Goal: Check status: Check status

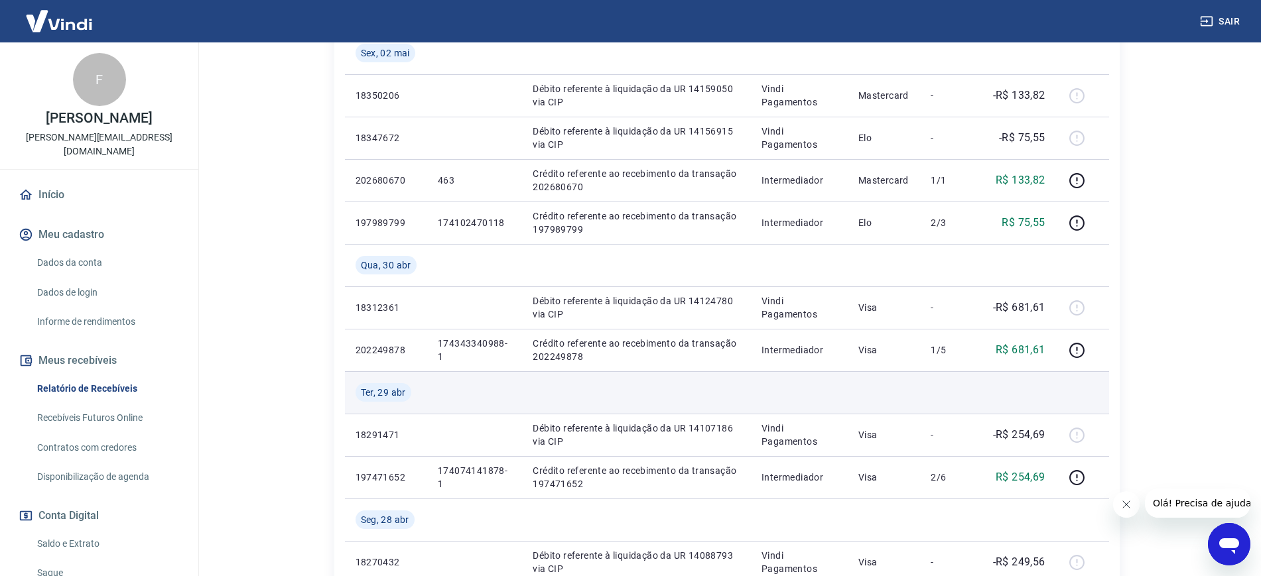
scroll to position [83, 0]
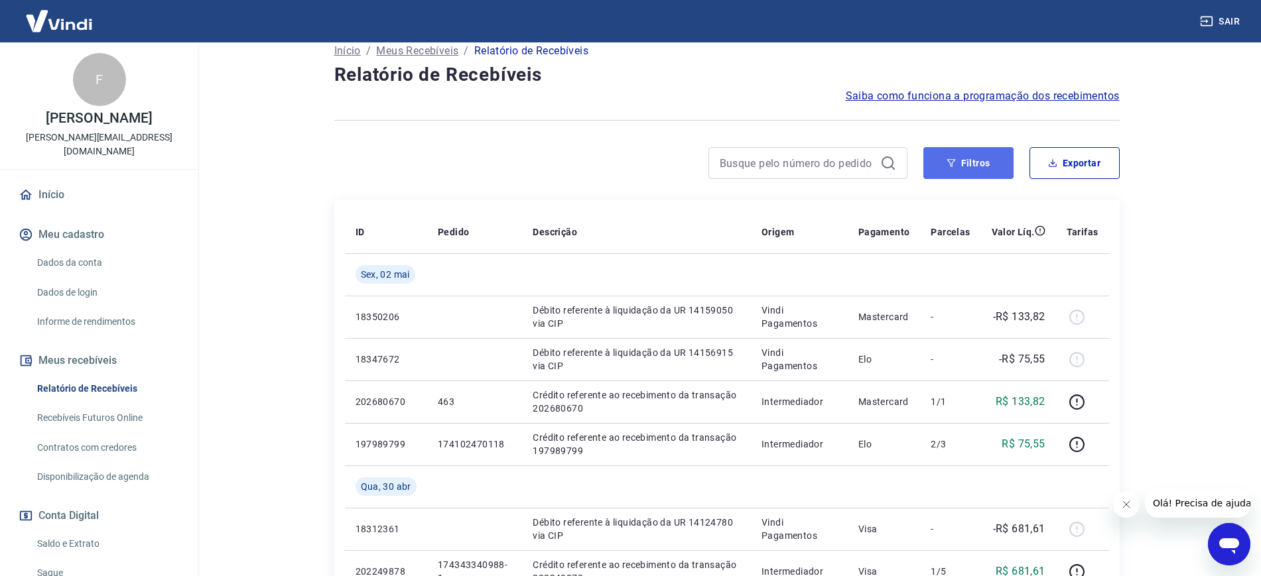
click at [947, 163] on button "Filtros" at bounding box center [968, 163] width 90 height 32
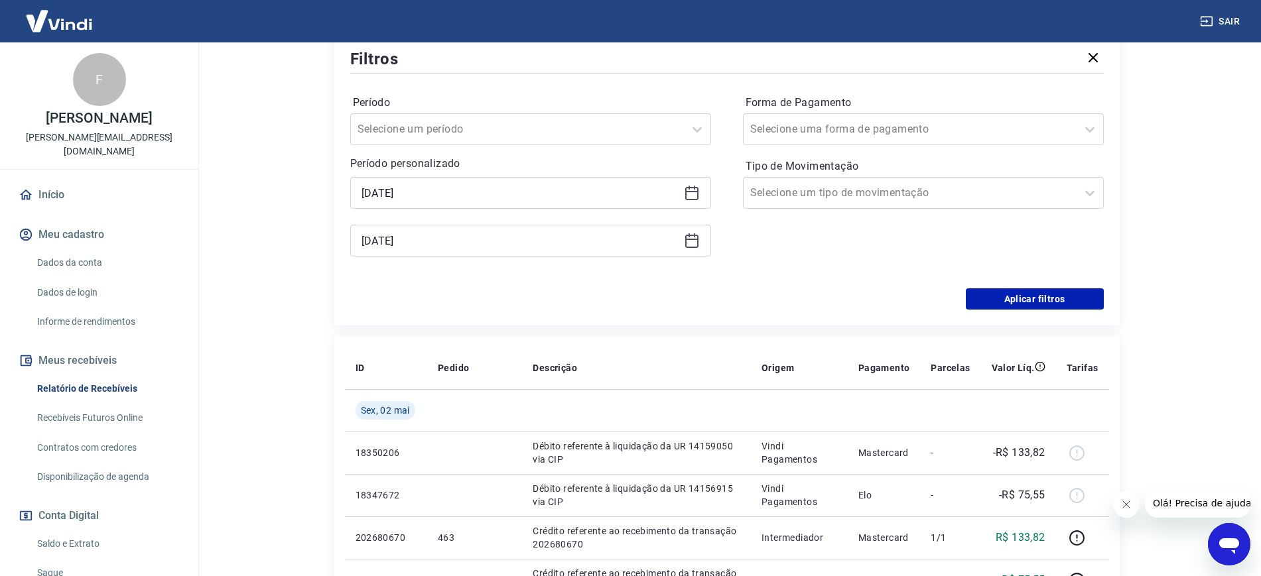
scroll to position [249, 0]
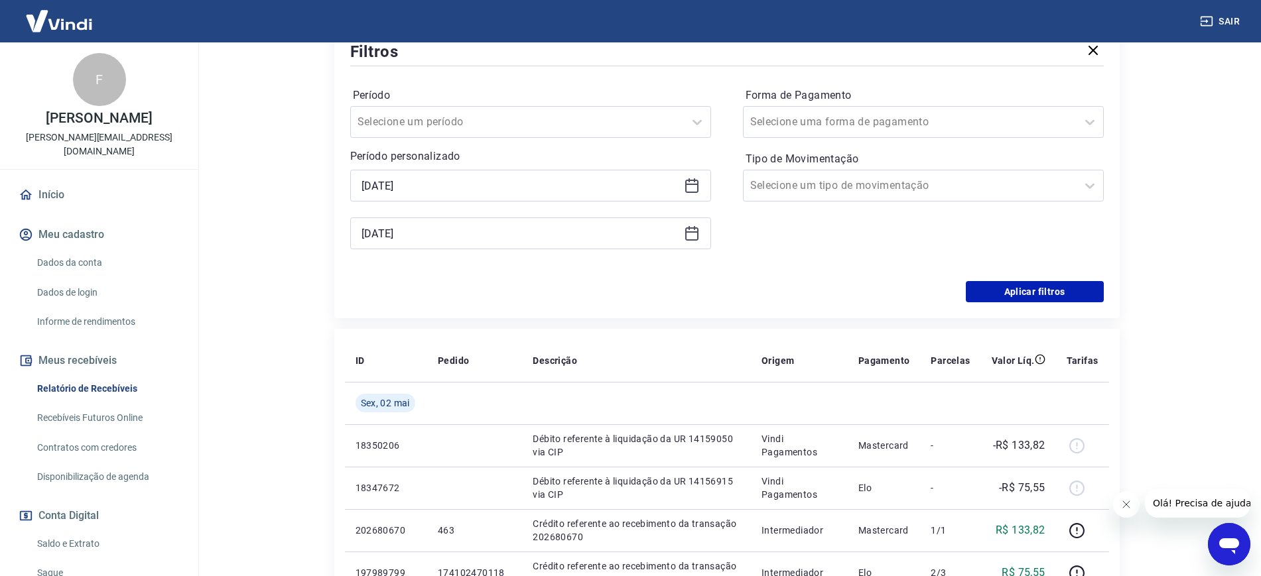
click at [695, 237] on icon at bounding box center [692, 234] width 16 height 16
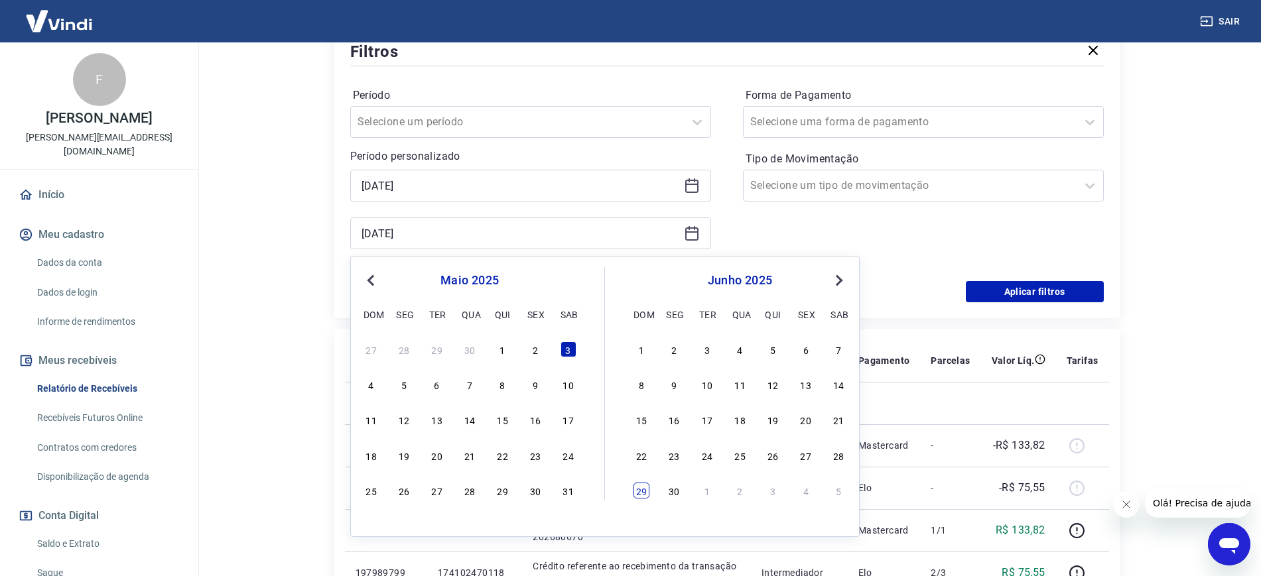
click at [642, 498] on div "29" at bounding box center [642, 491] width 16 height 16
type input "[DATE]"
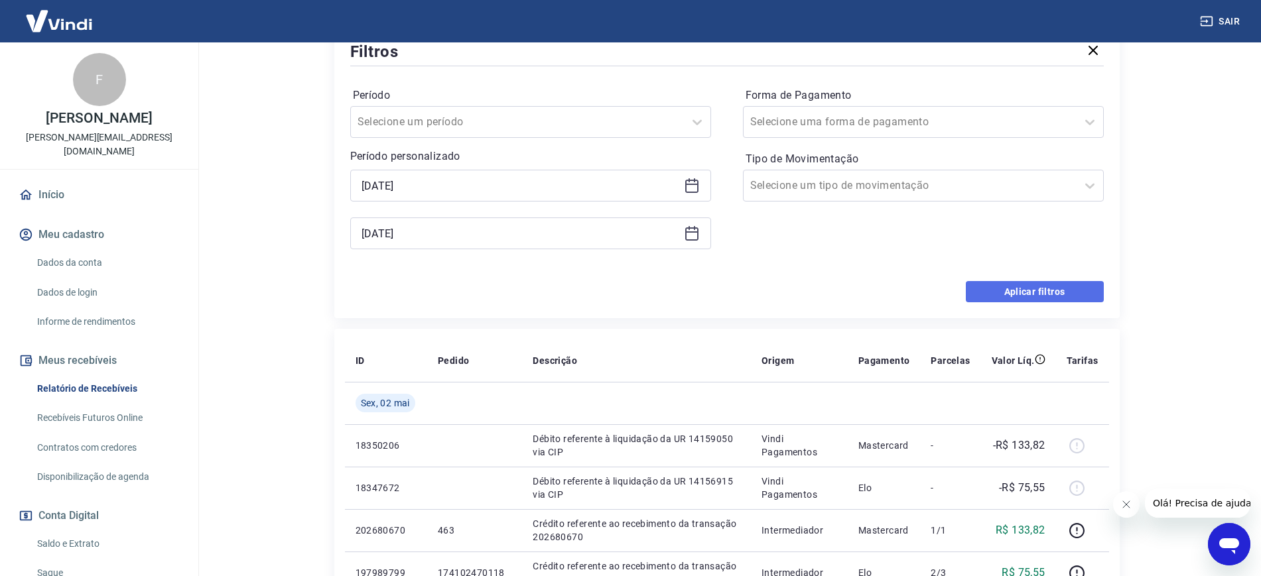
click at [990, 296] on button "Aplicar filtros" at bounding box center [1035, 291] width 138 height 21
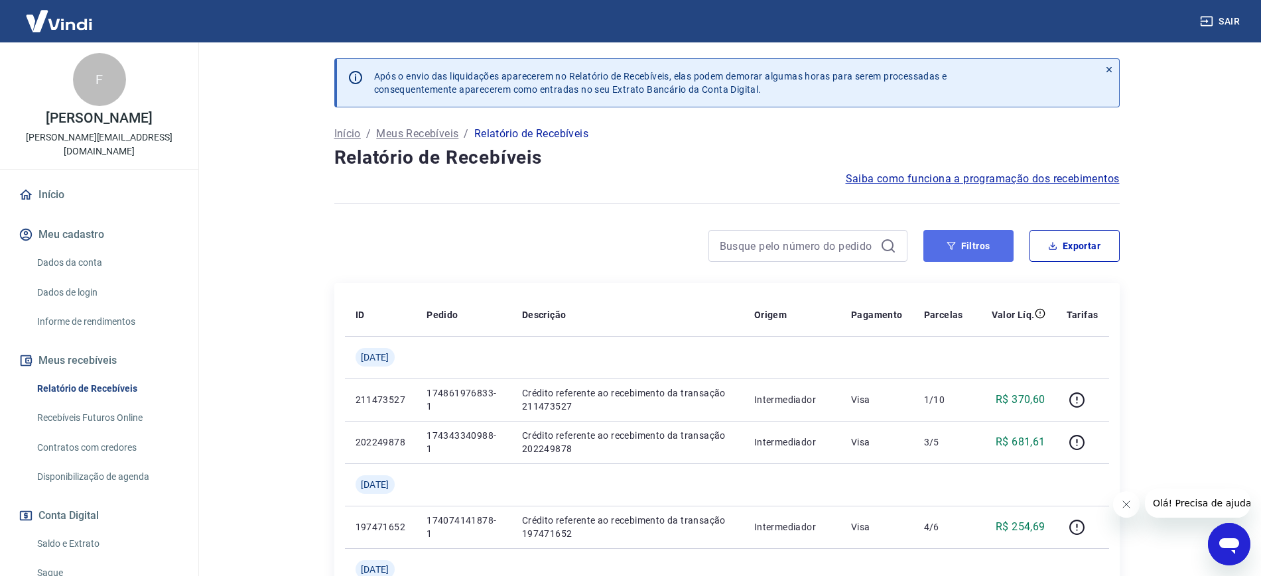
click at [945, 247] on button "Filtros" at bounding box center [968, 246] width 90 height 32
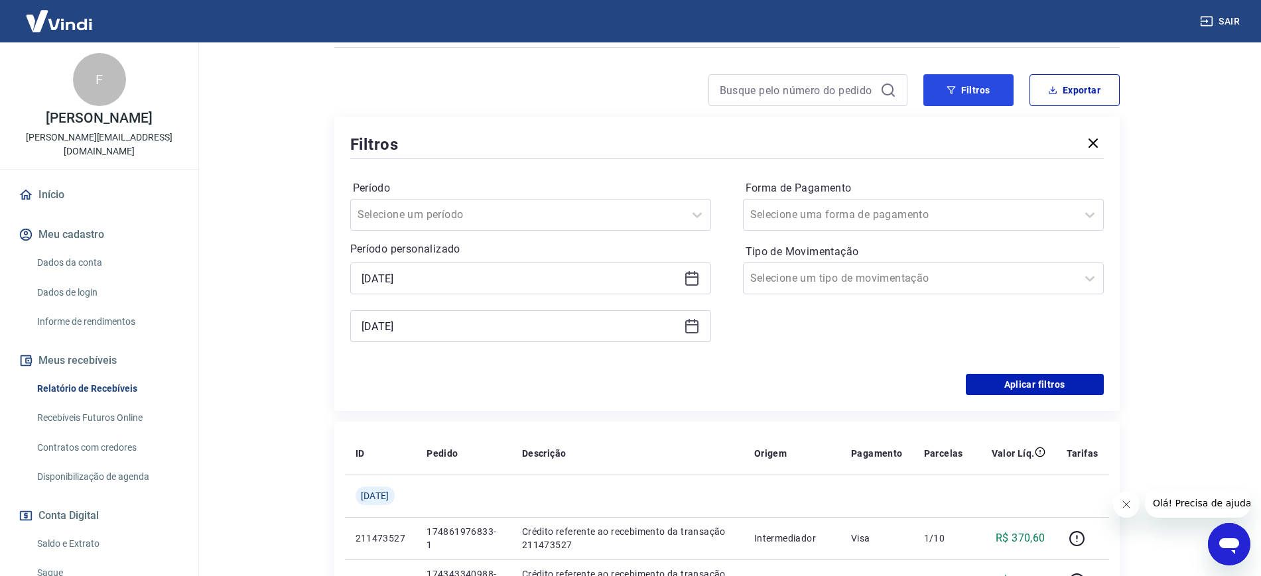
scroll to position [166, 0]
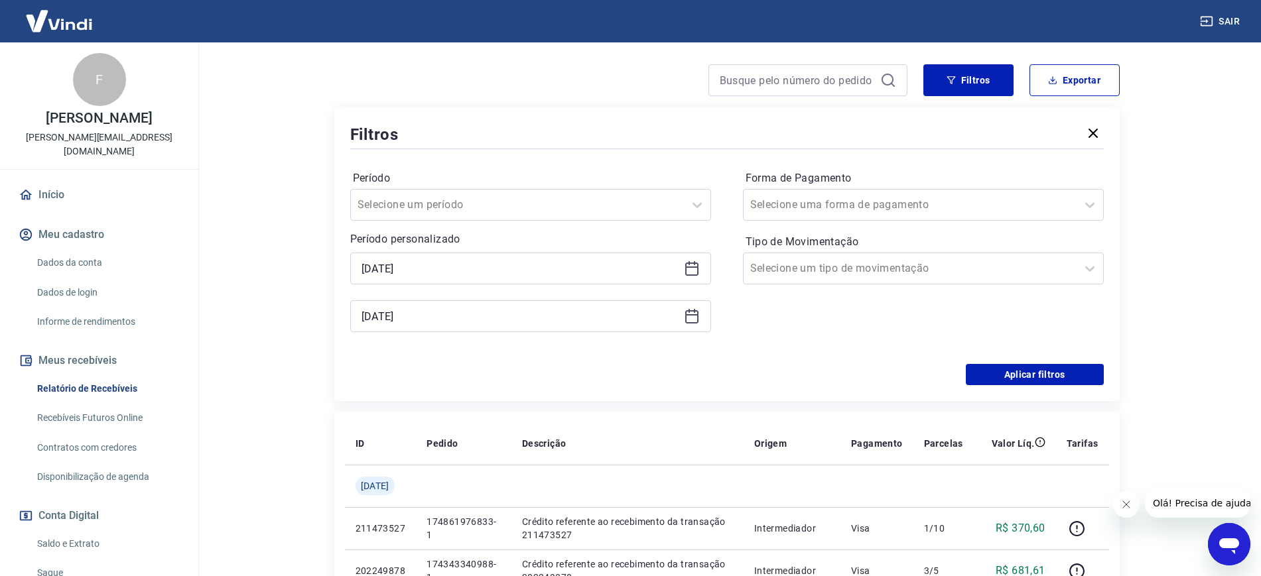
click at [686, 319] on icon at bounding box center [691, 316] width 13 height 13
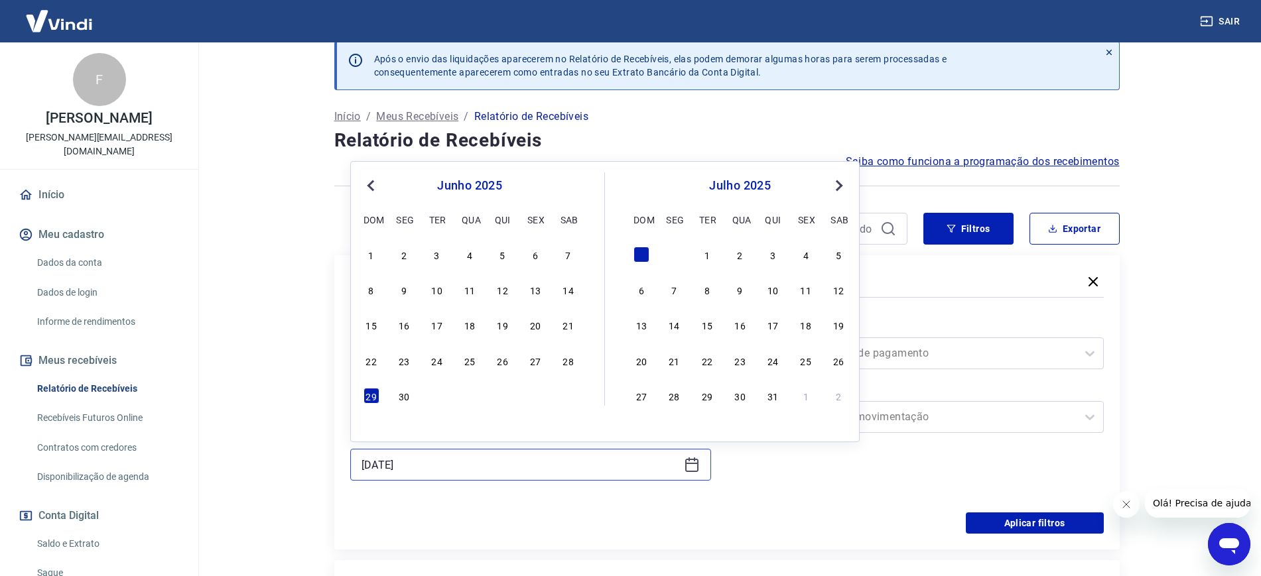
scroll to position [0, 0]
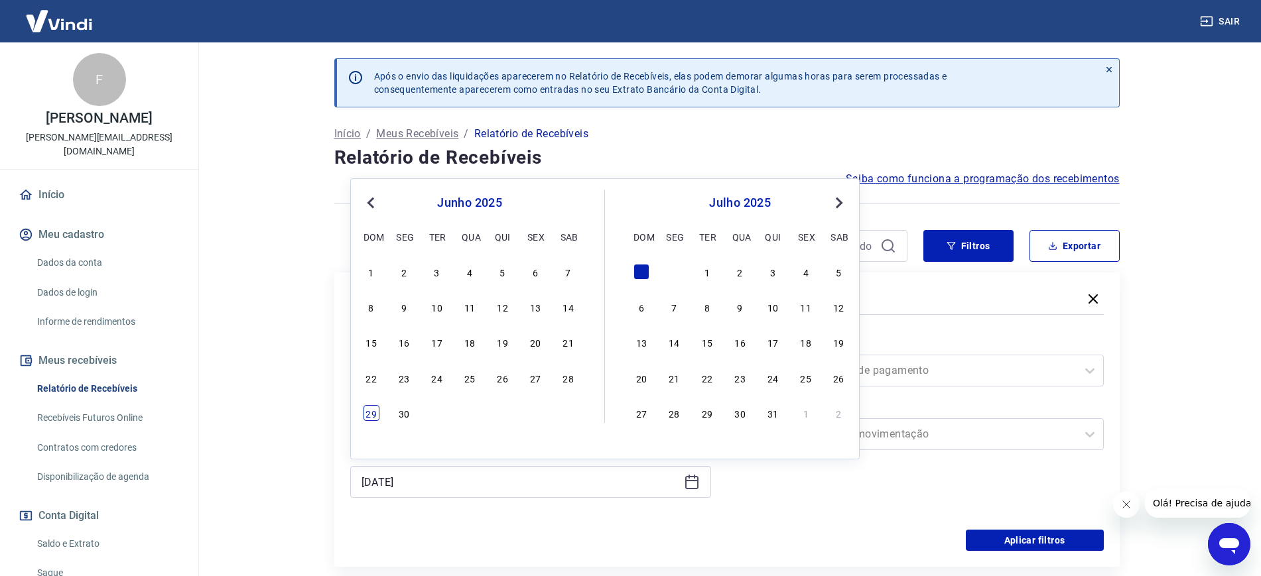
click at [375, 405] on div "29" at bounding box center [372, 413] width 16 height 16
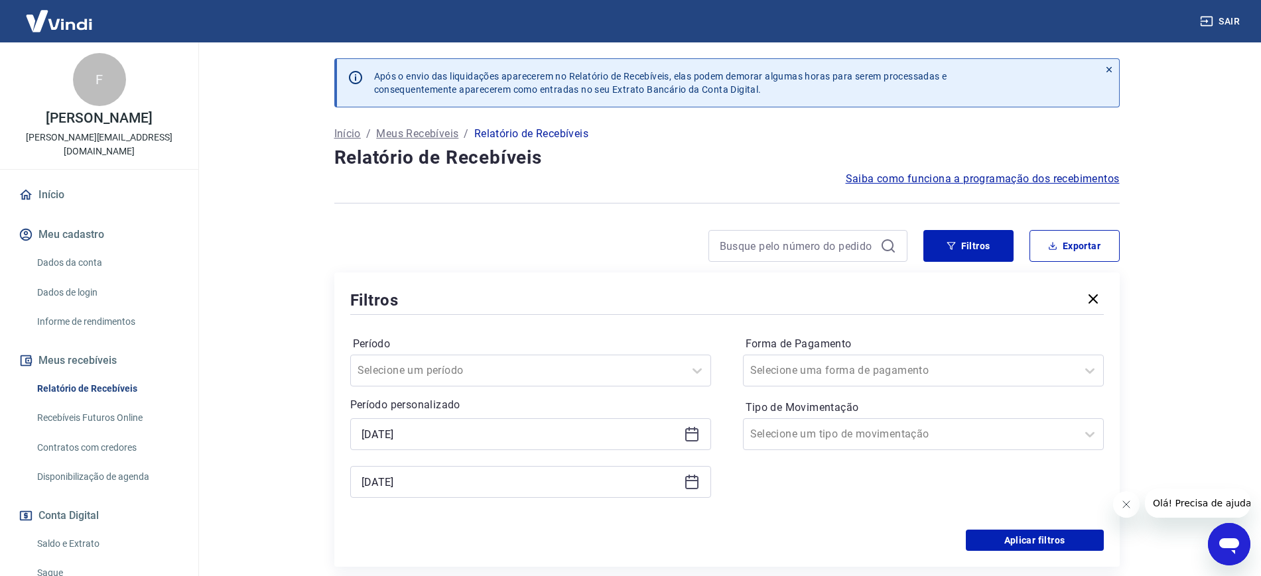
click at [685, 486] on icon at bounding box center [691, 482] width 13 height 13
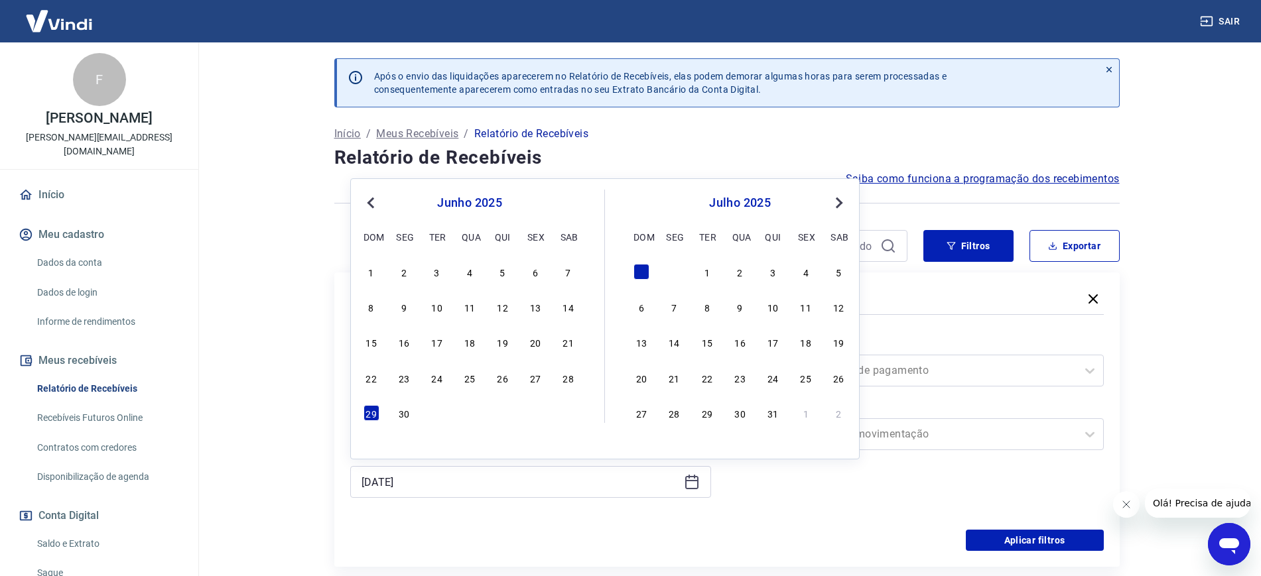
click at [370, 210] on button "Previous Month" at bounding box center [371, 203] width 16 height 16
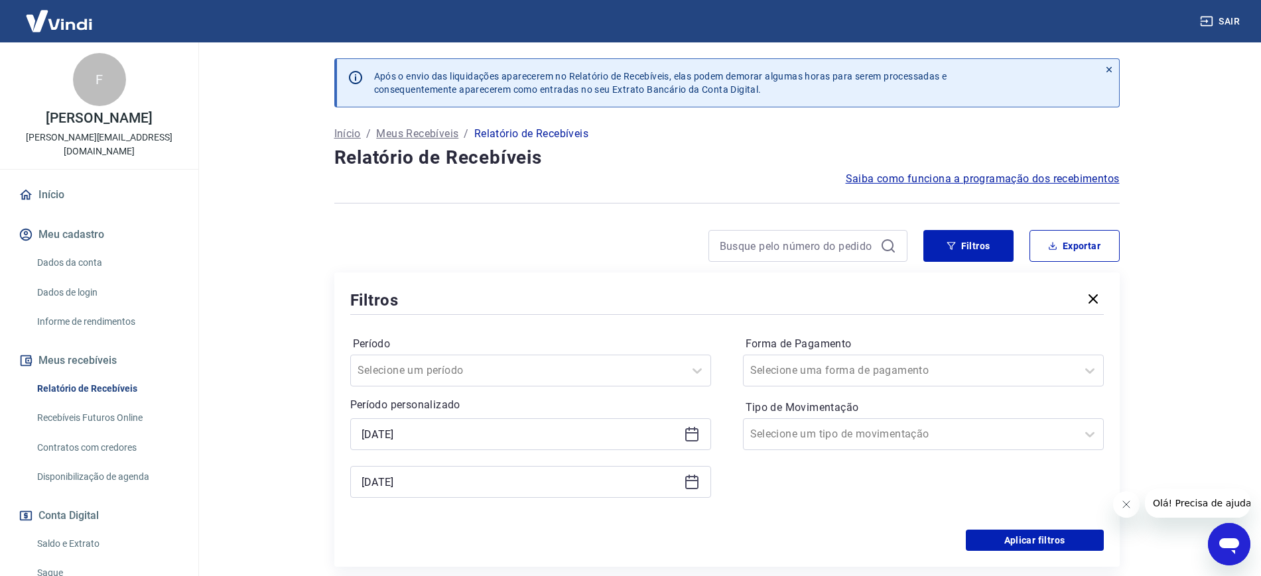
click at [289, 420] on main "Após o envio das liquidações aparecerem no Relatório de Recebíveis, elas podem …" at bounding box center [726, 309] width 1069 height 534
click at [690, 436] on icon at bounding box center [692, 435] width 16 height 16
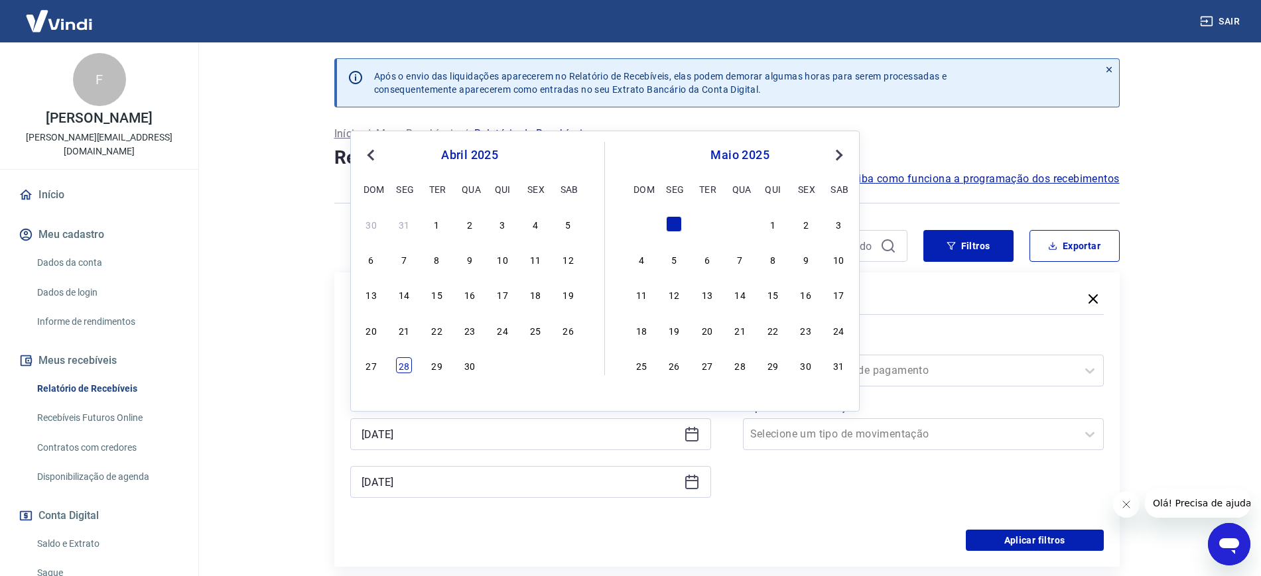
click at [399, 366] on div "28" at bounding box center [404, 366] width 16 height 16
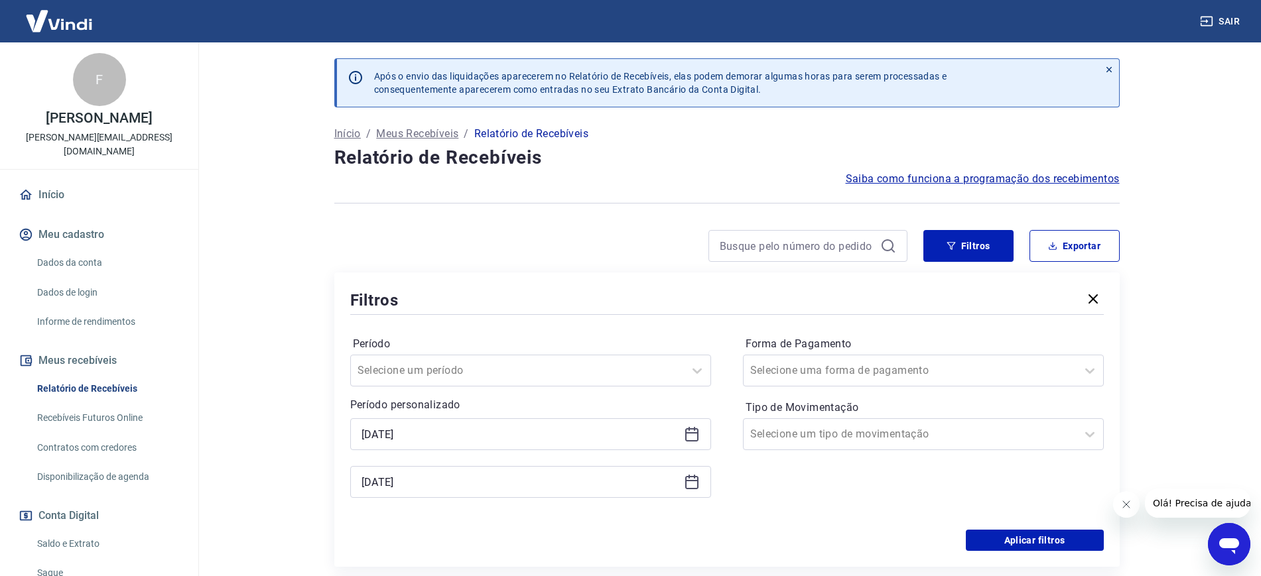
click at [693, 482] on icon at bounding box center [692, 482] width 16 height 16
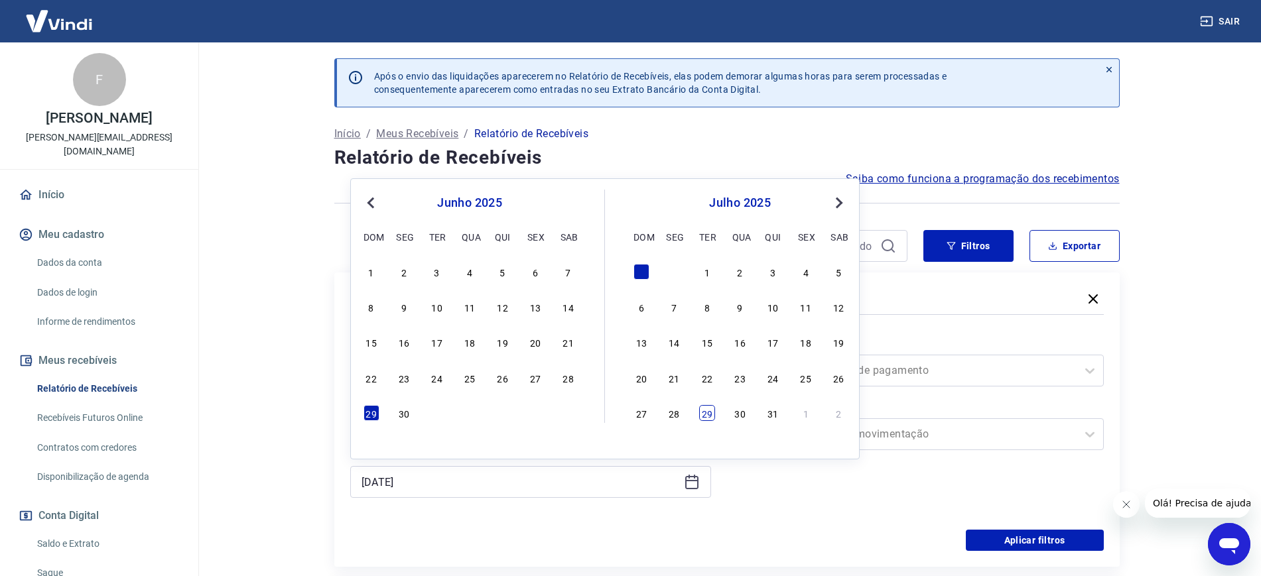
click at [715, 417] on div "29" at bounding box center [707, 413] width 16 height 16
type input "[DATE]"
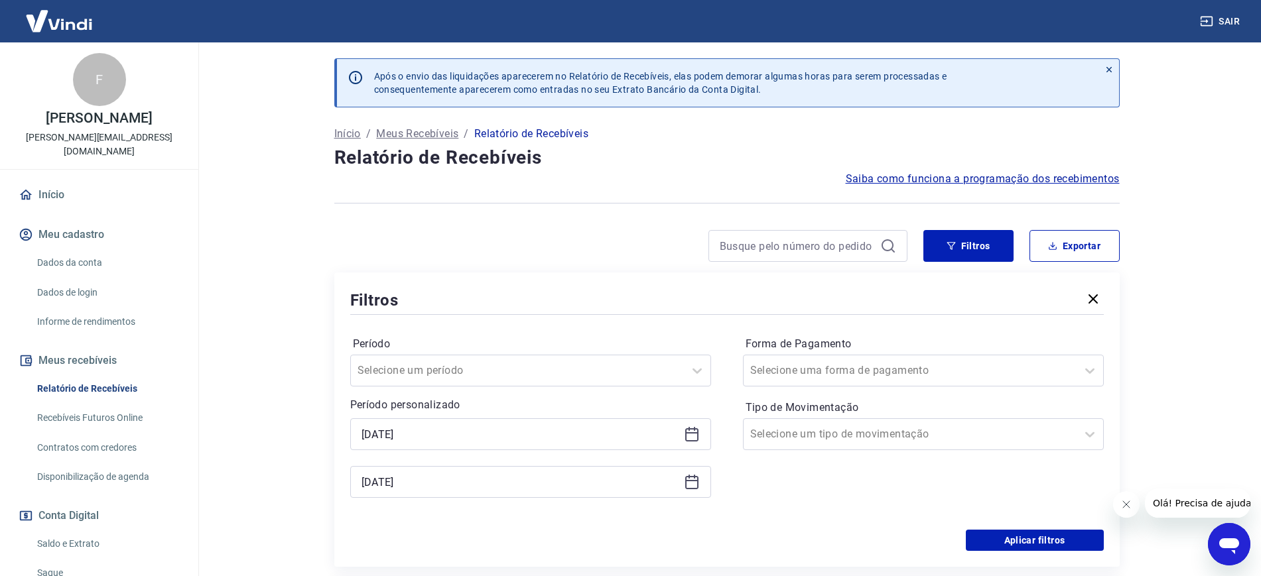
click at [710, 414] on div "Período personalizado Selected date: [DATE] [DATE] Selected date: [DATE] [DATE]" at bounding box center [530, 447] width 361 height 101
click at [939, 240] on button "Filtros" at bounding box center [968, 246] width 90 height 32
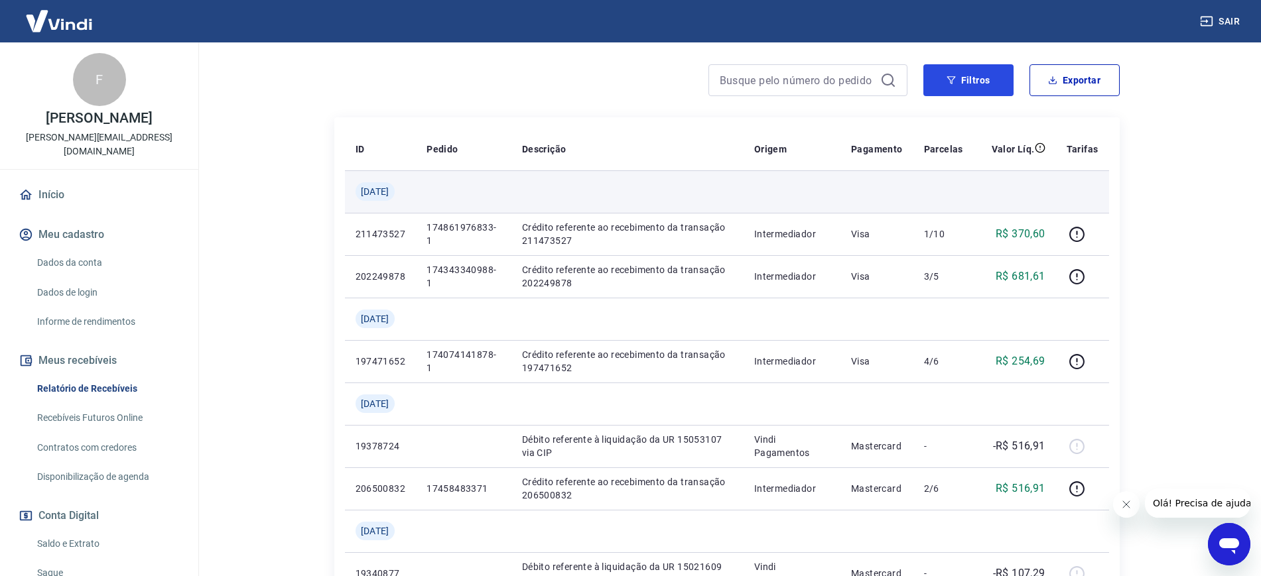
scroll to position [83, 0]
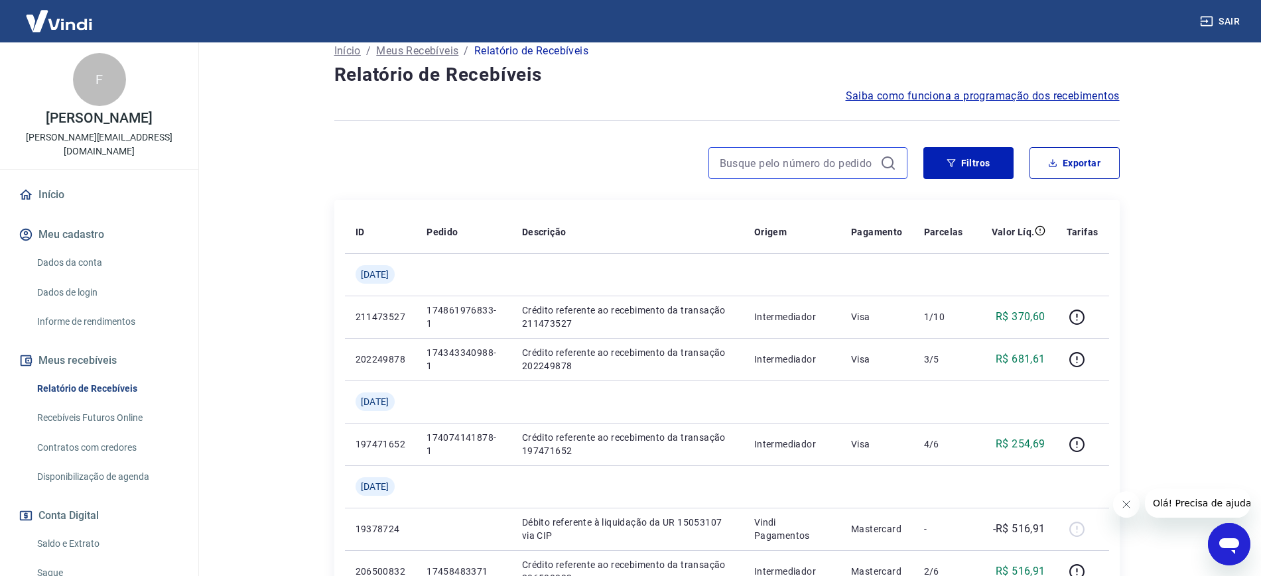
click at [826, 167] on input at bounding box center [797, 163] width 155 height 20
click at [943, 167] on button "Filtros" at bounding box center [968, 163] width 90 height 32
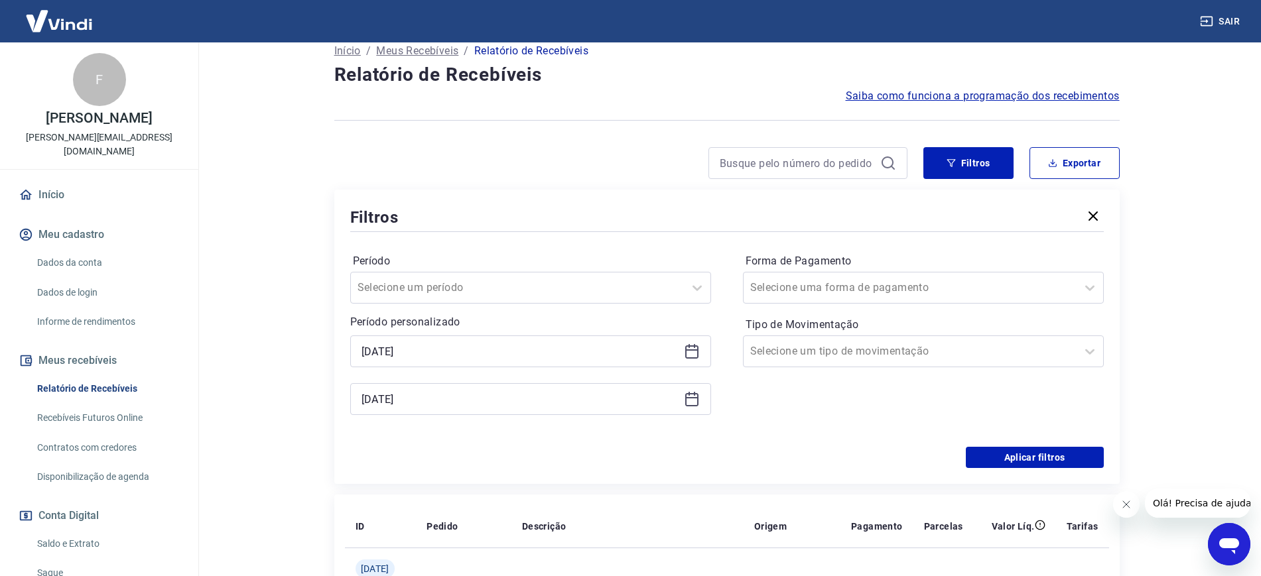
click at [694, 397] on icon at bounding box center [692, 399] width 16 height 16
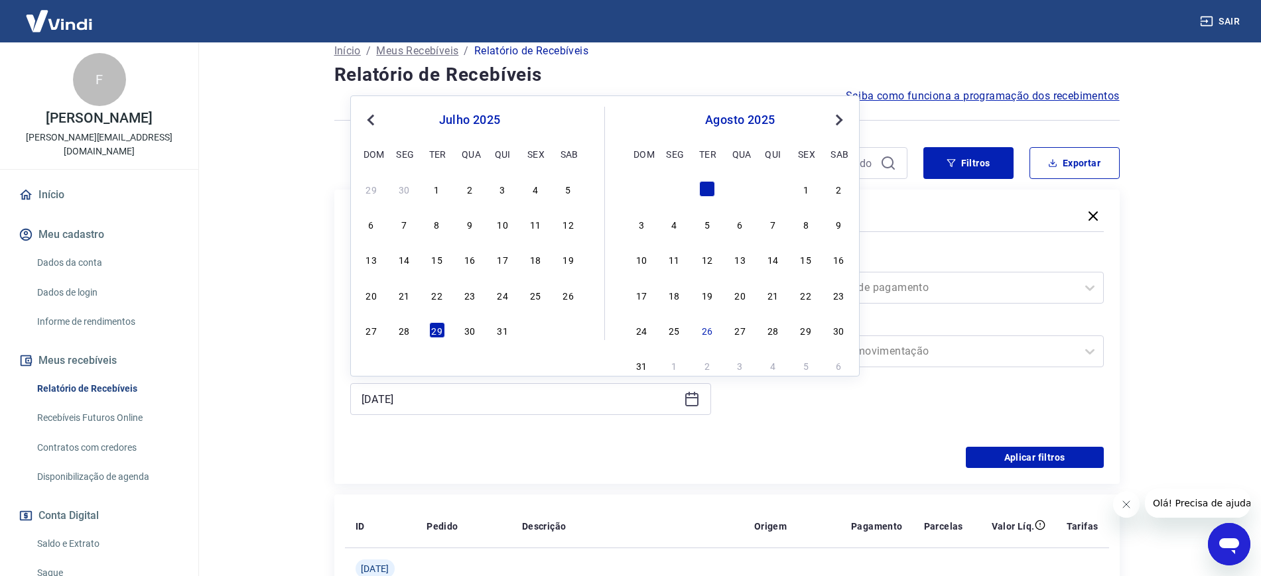
click at [385, 120] on div "julho 2025" at bounding box center [470, 120] width 216 height 16
click at [370, 125] on button "Previous Month" at bounding box center [371, 120] width 16 height 16
click at [370, 123] on button "Previous Month" at bounding box center [371, 120] width 16 height 16
click at [372, 123] on span "Previous Month" at bounding box center [372, 119] width 0 height 15
drag, startPoint x: 405, startPoint y: 329, endPoint x: 410, endPoint y: 371, distance: 42.7
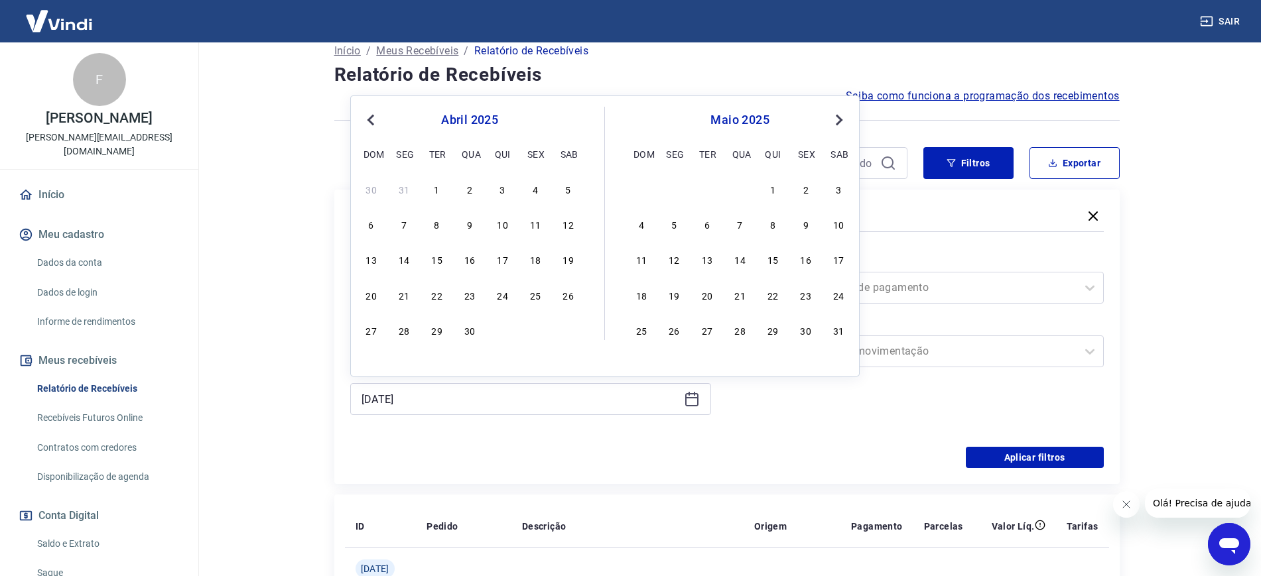
click at [405, 330] on div "28" at bounding box center [404, 330] width 16 height 16
type input "[DATE]"
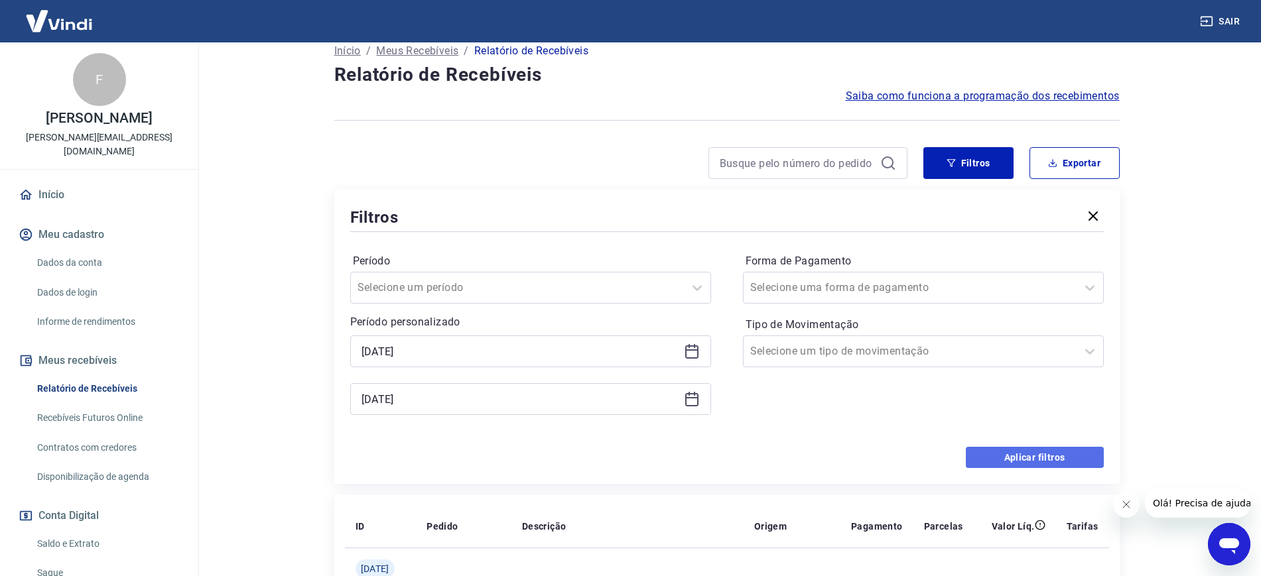
click at [1018, 463] on button "Aplicar filtros" at bounding box center [1035, 457] width 138 height 21
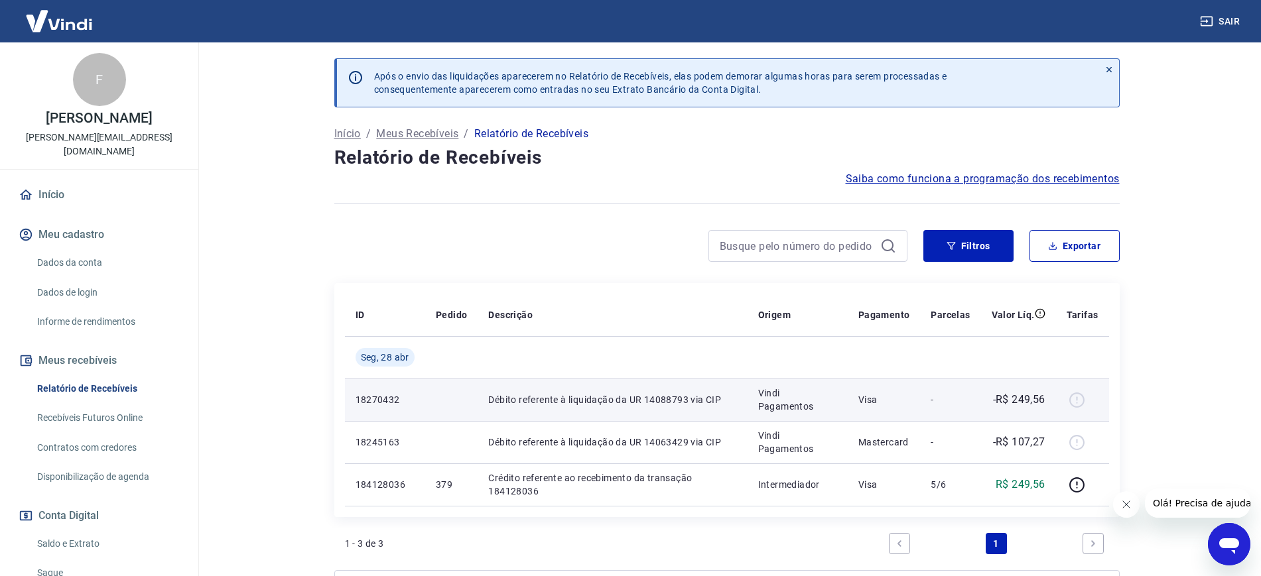
scroll to position [148, 0]
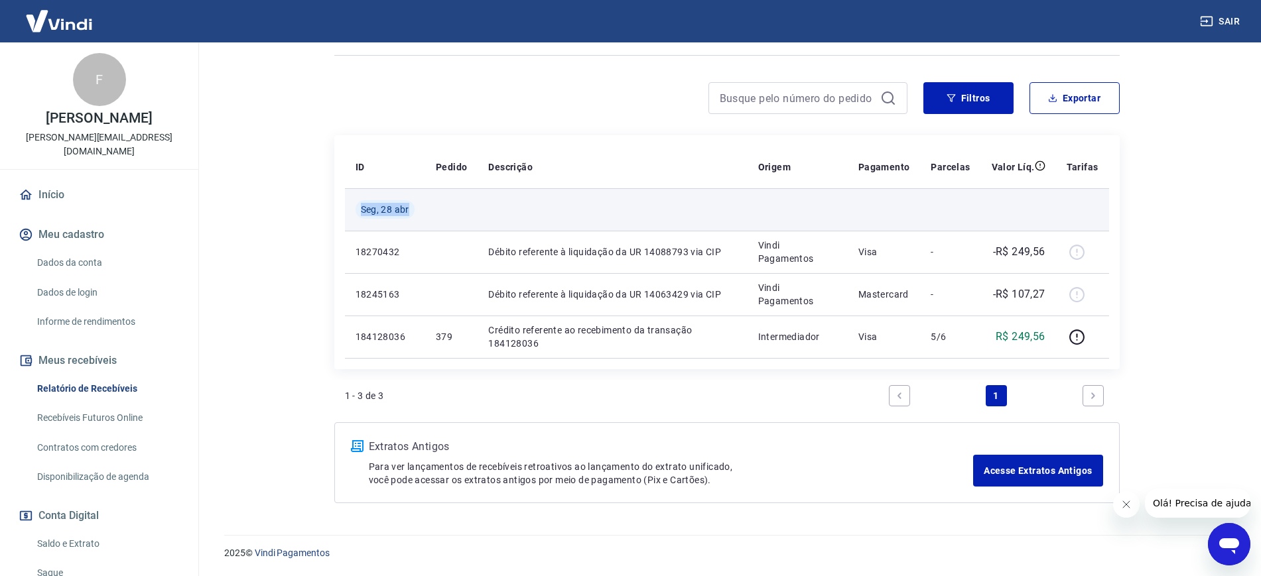
drag, startPoint x: 344, startPoint y: 204, endPoint x: 537, endPoint y: 218, distance: 193.5
click at [537, 218] on tr "Seg, 28 abr" at bounding box center [727, 209] width 764 height 42
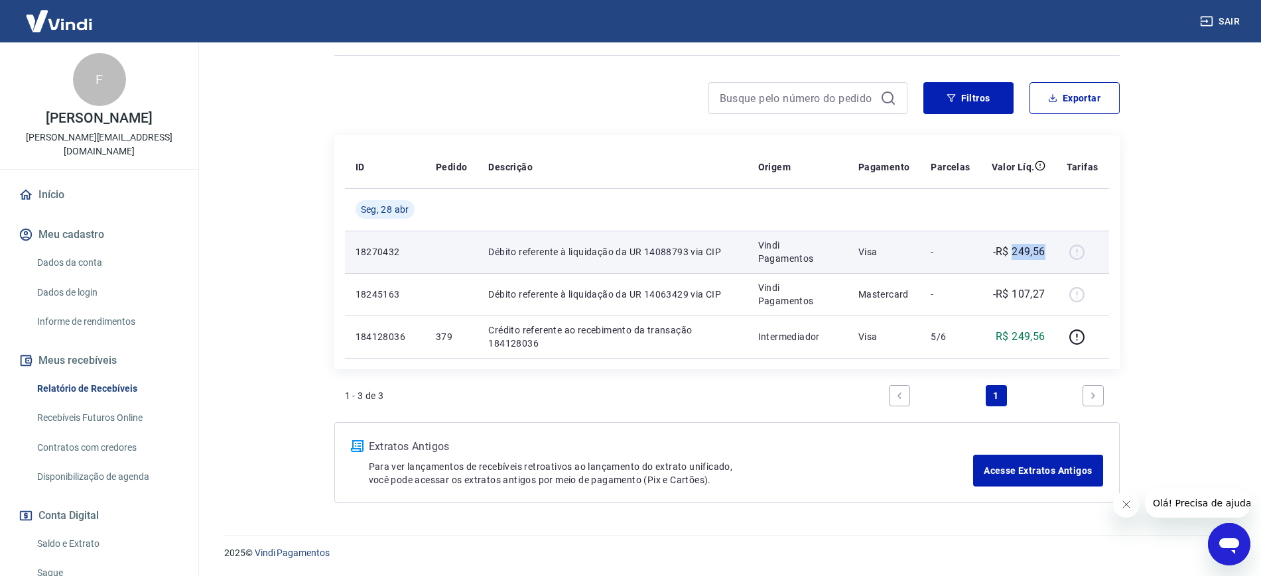
drag, startPoint x: 1043, startPoint y: 252, endPoint x: 1016, endPoint y: 251, distance: 27.2
click at [1016, 251] on p "-R$ 249,56" at bounding box center [1019, 252] width 52 height 16
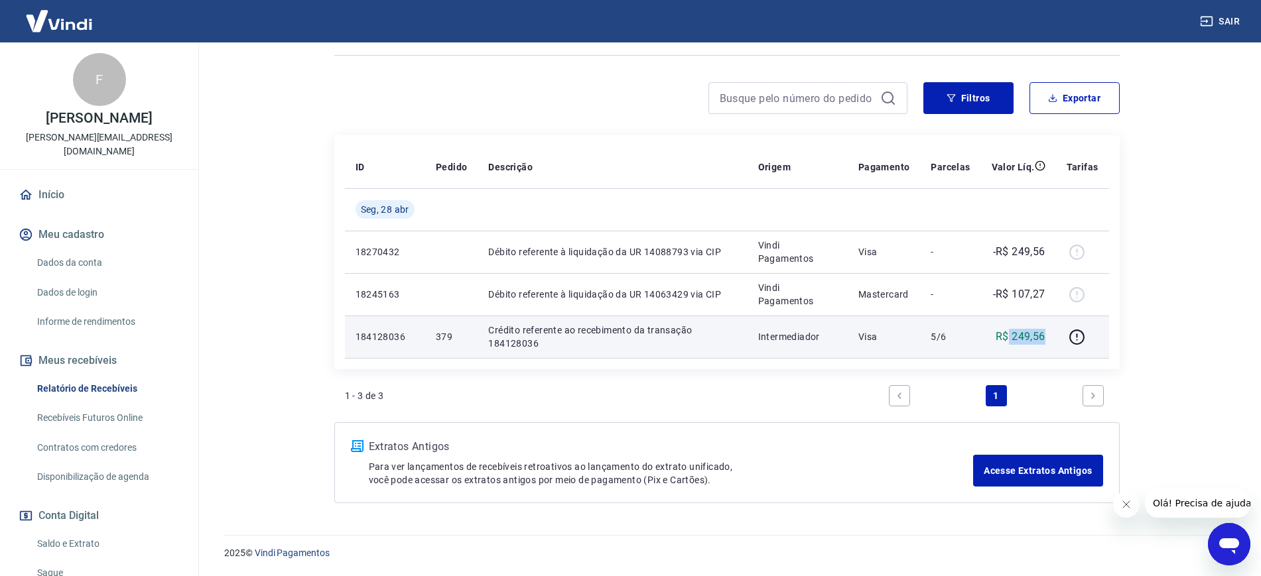
drag, startPoint x: 1049, startPoint y: 336, endPoint x: 1008, endPoint y: 331, distance: 40.7
click at [1008, 331] on td "R$ 249,56" at bounding box center [1018, 337] width 75 height 42
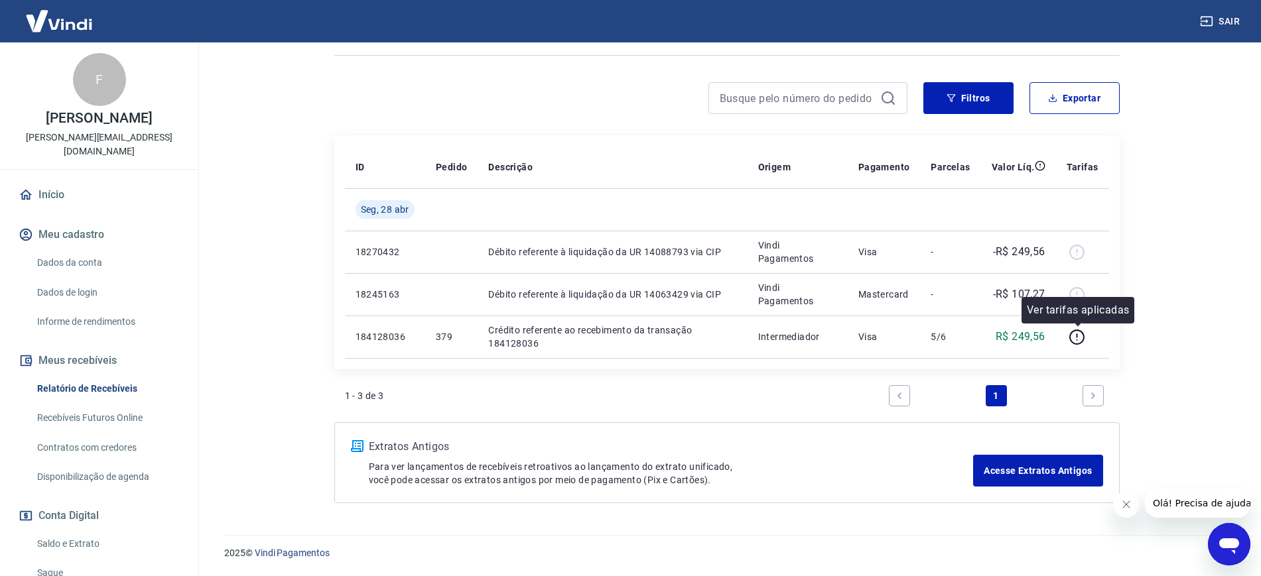
click at [1122, 343] on div "Após o envio das liquidações aparecerem no Relatório de Recebíveis, elas podem …" at bounding box center [726, 207] width 817 height 625
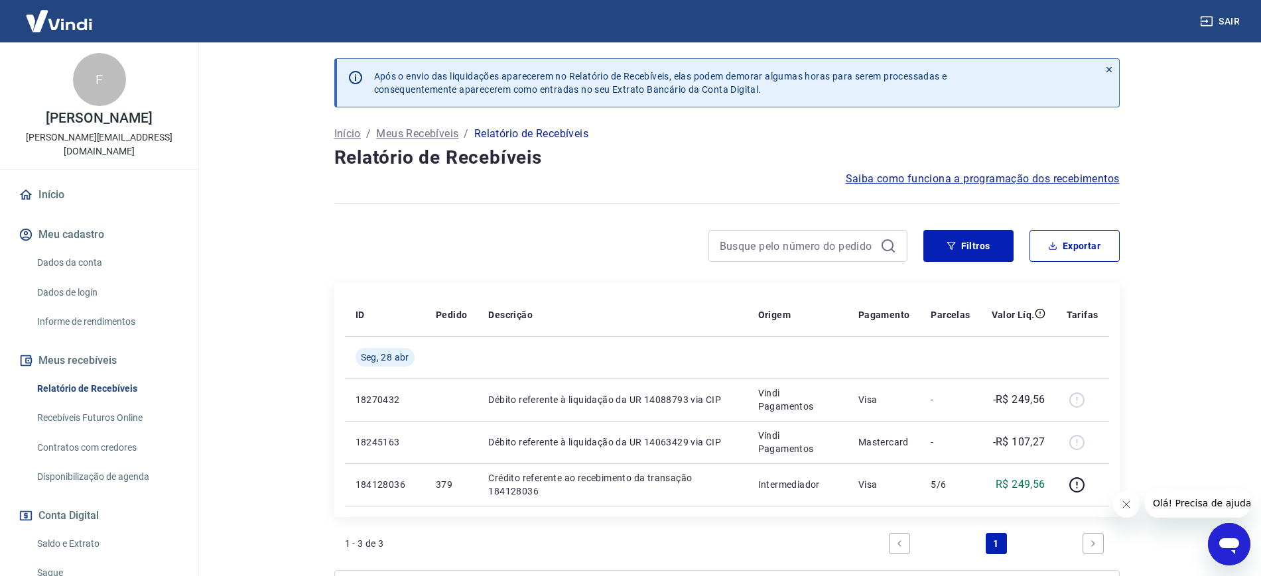
scroll to position [83, 0]
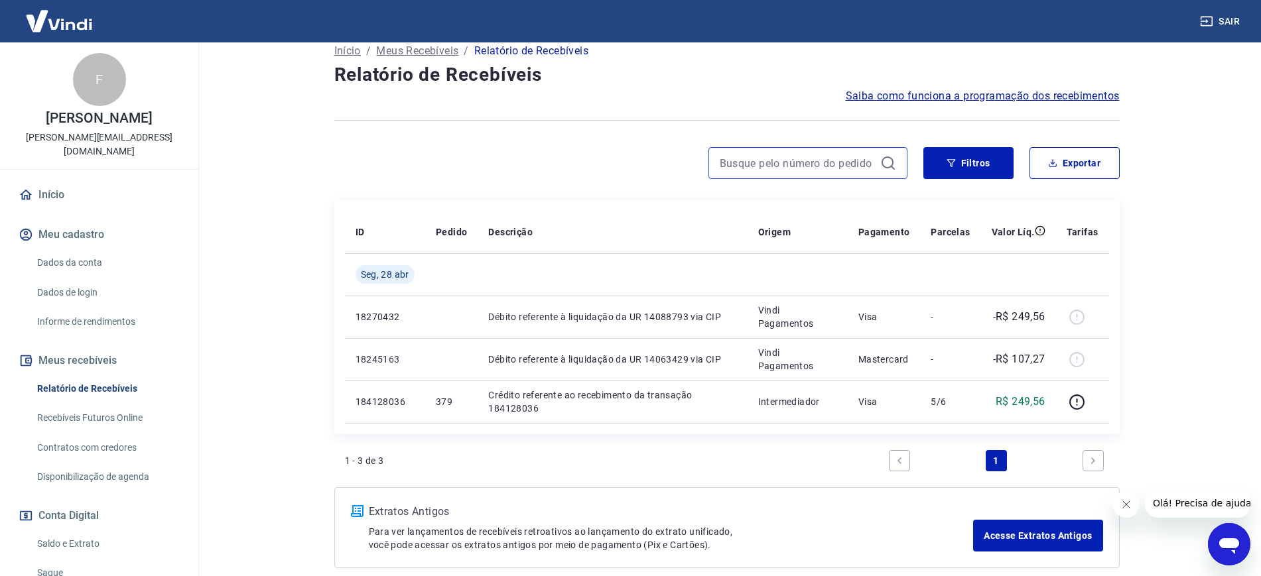
click at [794, 166] on input at bounding box center [797, 163] width 155 height 20
type input "6"
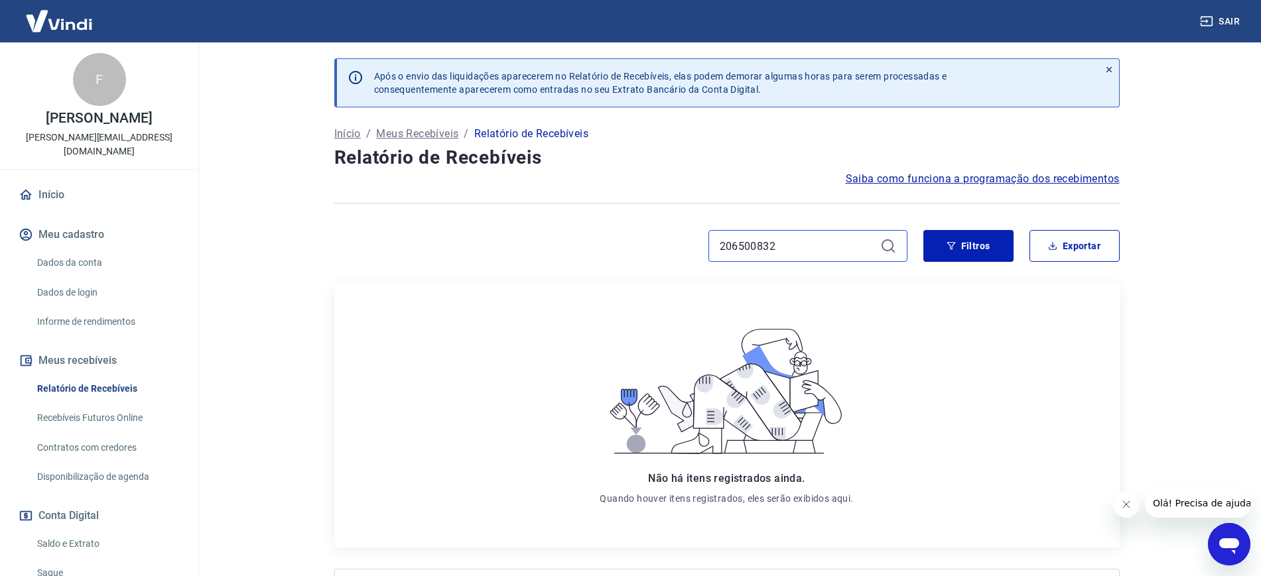
type input "206500832"
click at [888, 248] on icon at bounding box center [888, 246] width 16 height 16
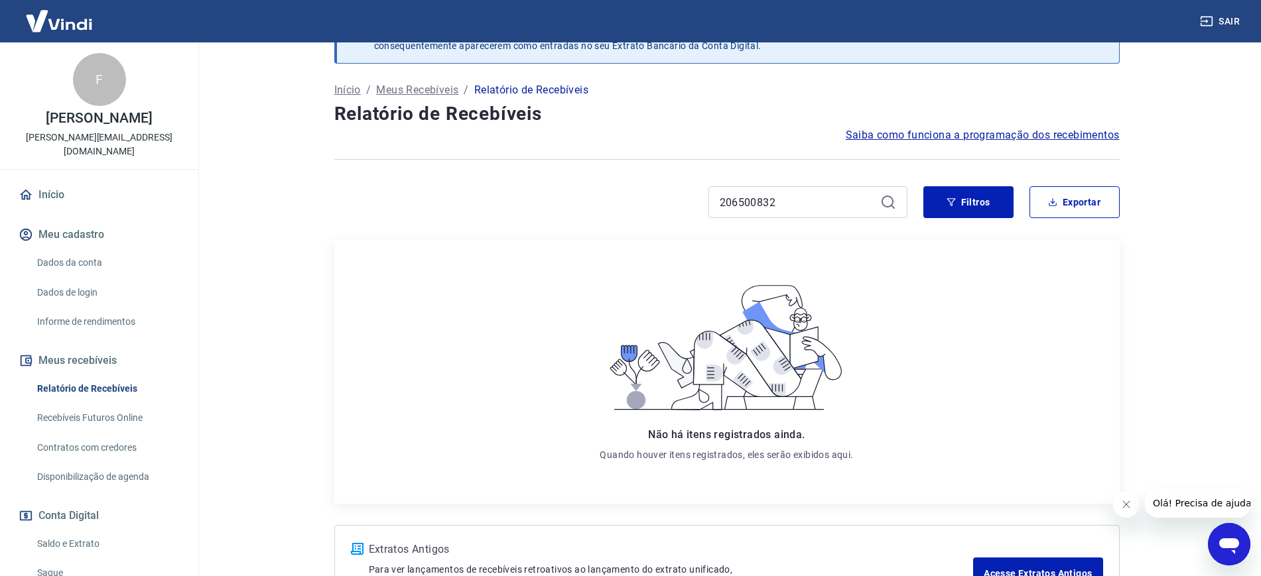
scroll to position [83, 0]
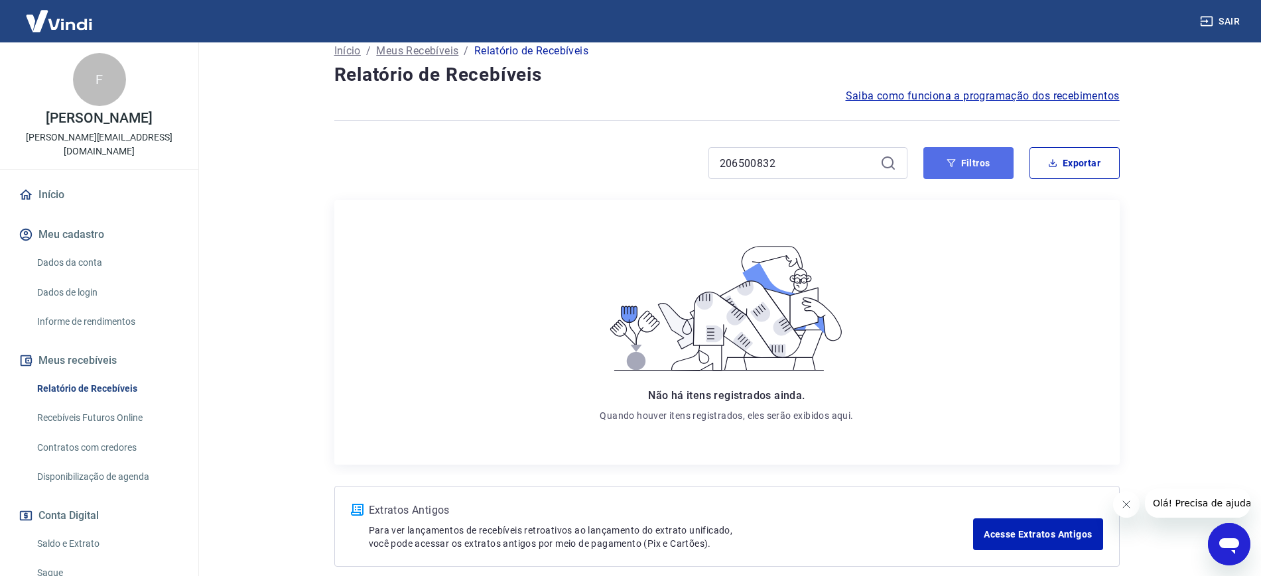
click at [959, 168] on button "Filtros" at bounding box center [968, 163] width 90 height 32
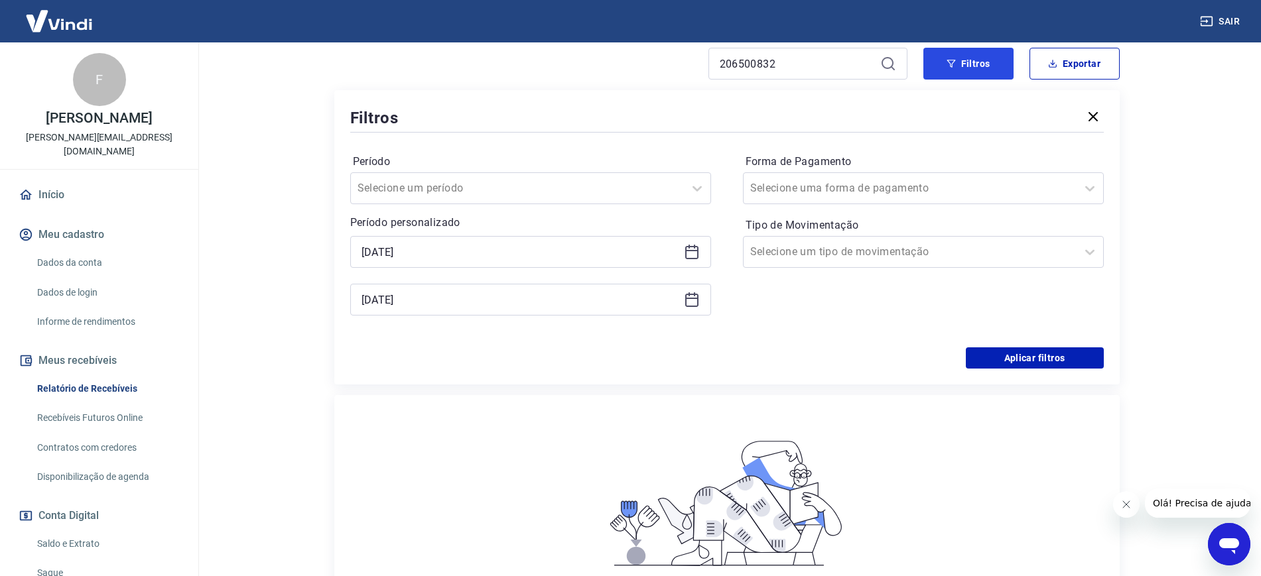
scroll to position [0, 0]
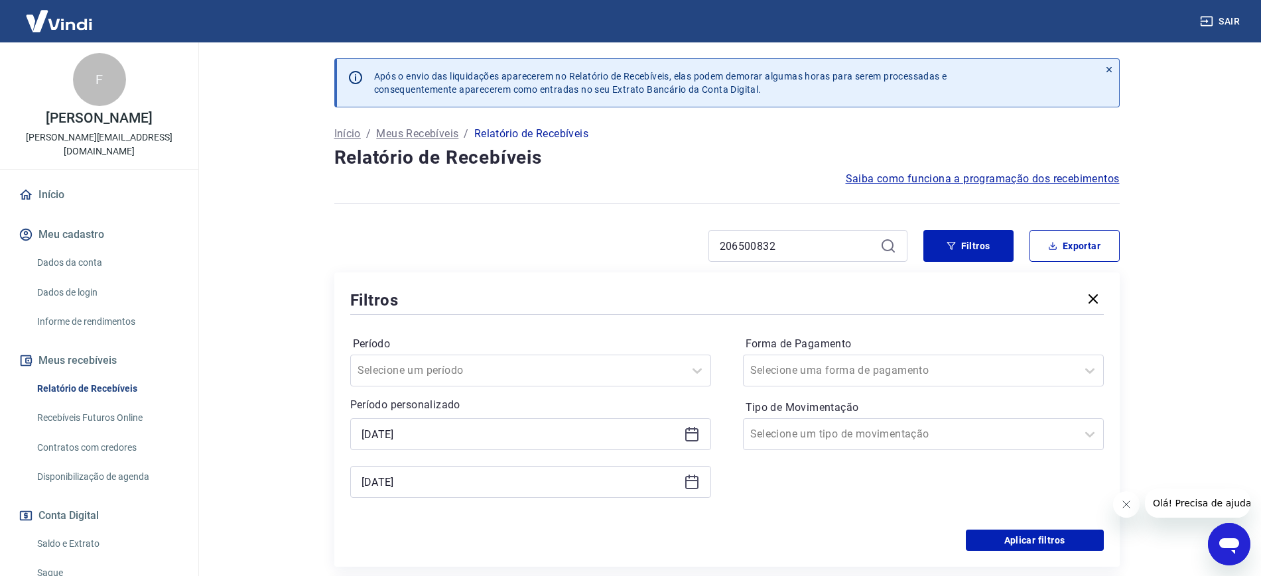
click at [691, 437] on icon at bounding box center [692, 435] width 16 height 16
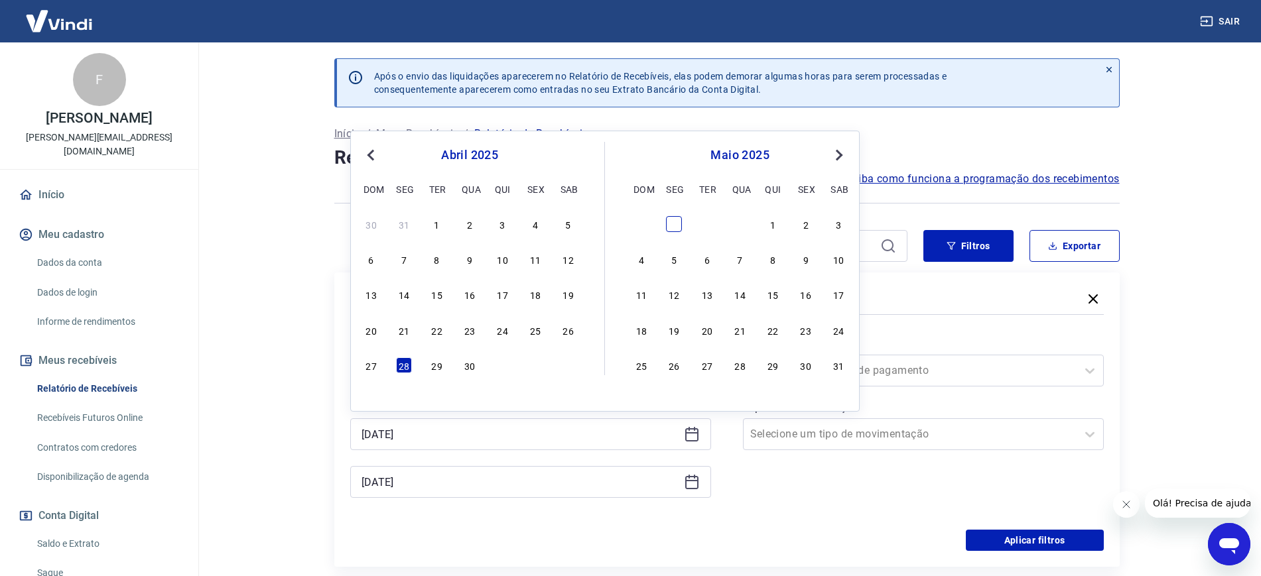
click at [671, 224] on div "Choose segunda-feira, 28 de abril de 2025" at bounding box center [674, 224] width 16 height 16
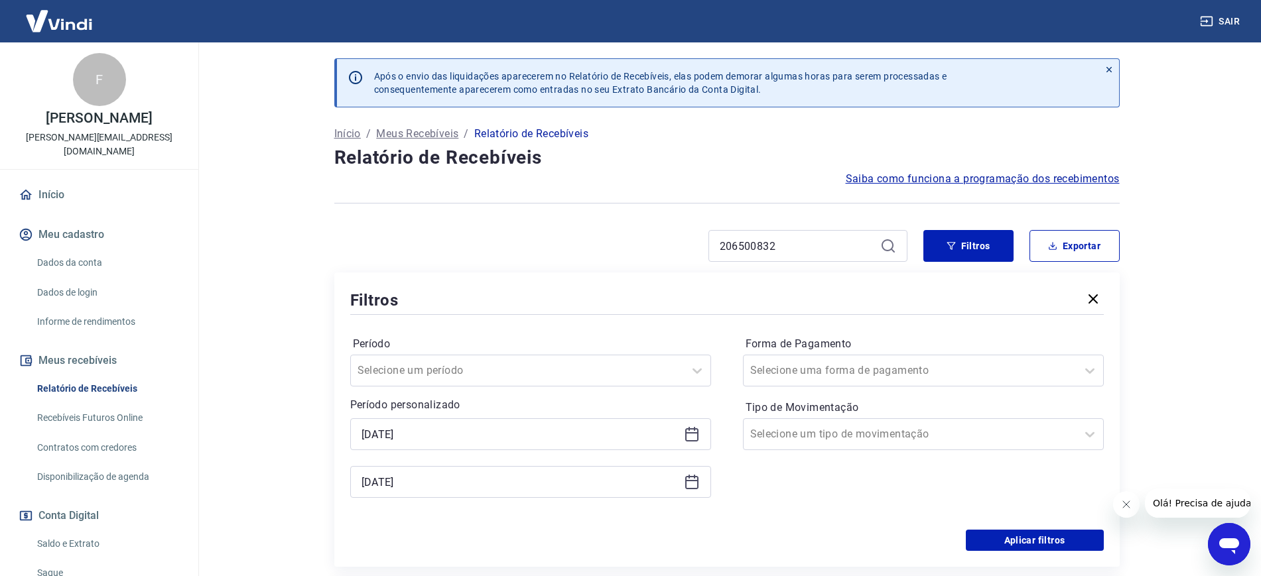
drag, startPoint x: 692, startPoint y: 433, endPoint x: 697, endPoint y: 420, distance: 14.1
click at [692, 432] on icon at bounding box center [692, 435] width 16 height 16
click at [1091, 295] on icon "button" at bounding box center [1093, 299] width 16 height 16
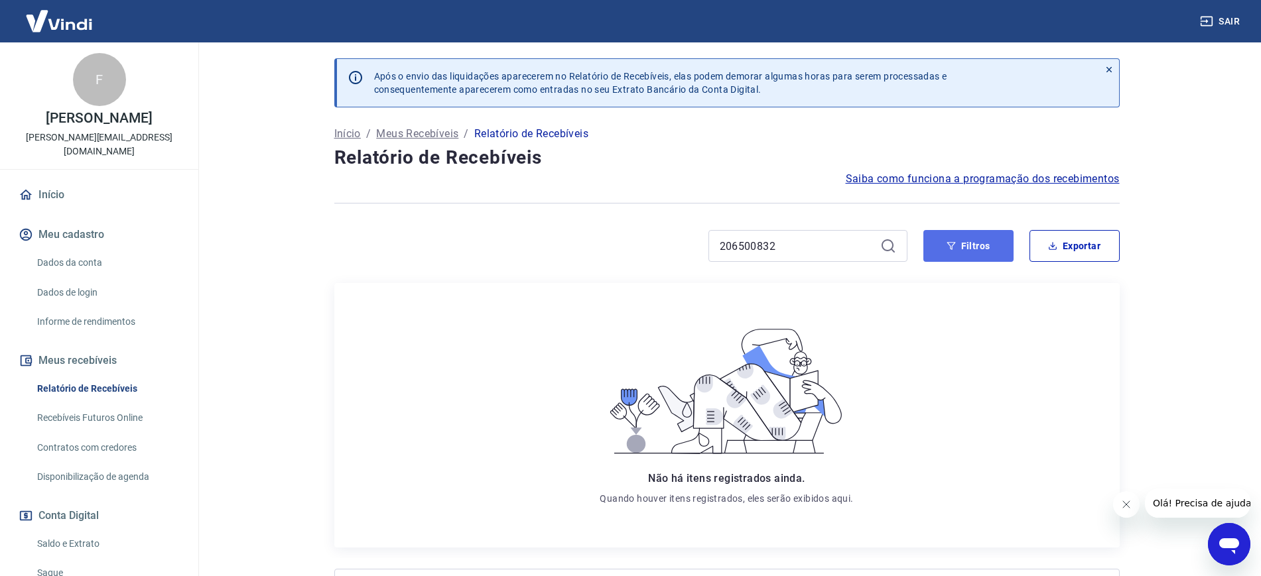
drag, startPoint x: 978, startPoint y: 243, endPoint x: 973, endPoint y: 261, distance: 18.3
click at [979, 241] on button "Filtros" at bounding box center [968, 246] width 90 height 32
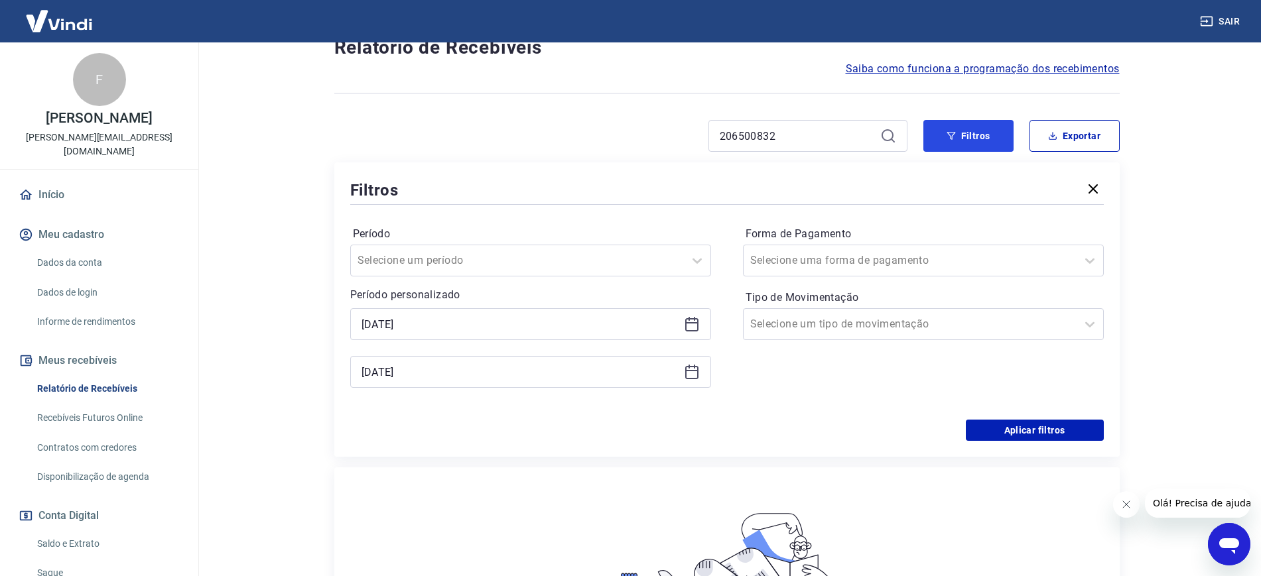
scroll to position [27, 0]
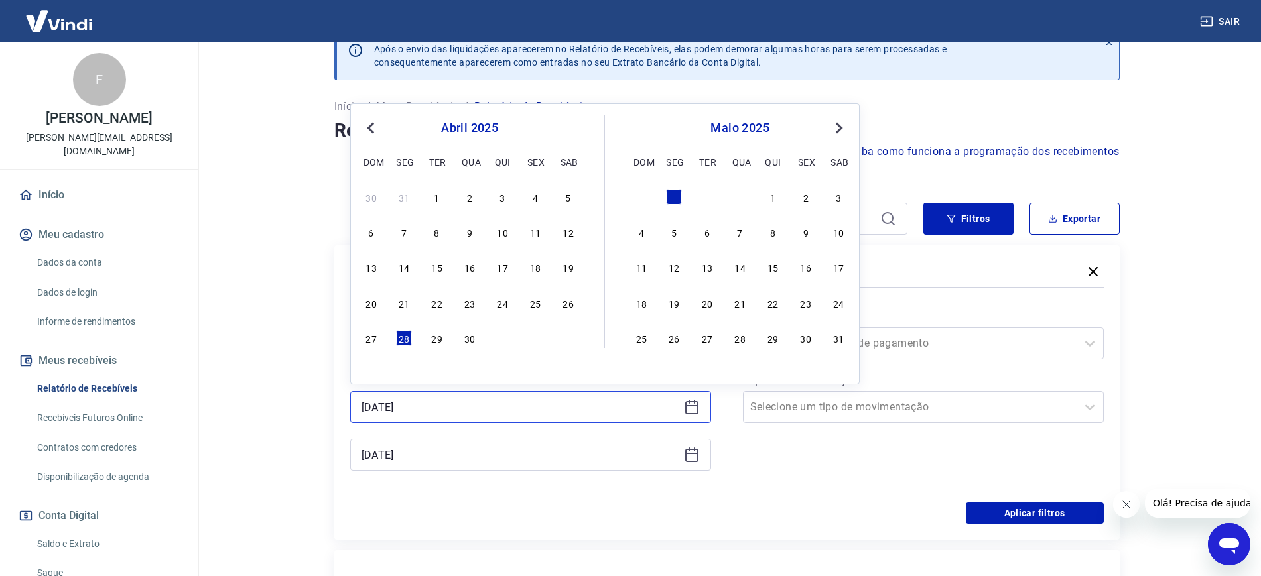
drag, startPoint x: 417, startPoint y: 415, endPoint x: 337, endPoint y: 425, distance: 80.8
click at [337, 425] on div "Filtros Período Selecione um período Período personalizado [DATE] Previous Mont…" at bounding box center [726, 392] width 785 height 295
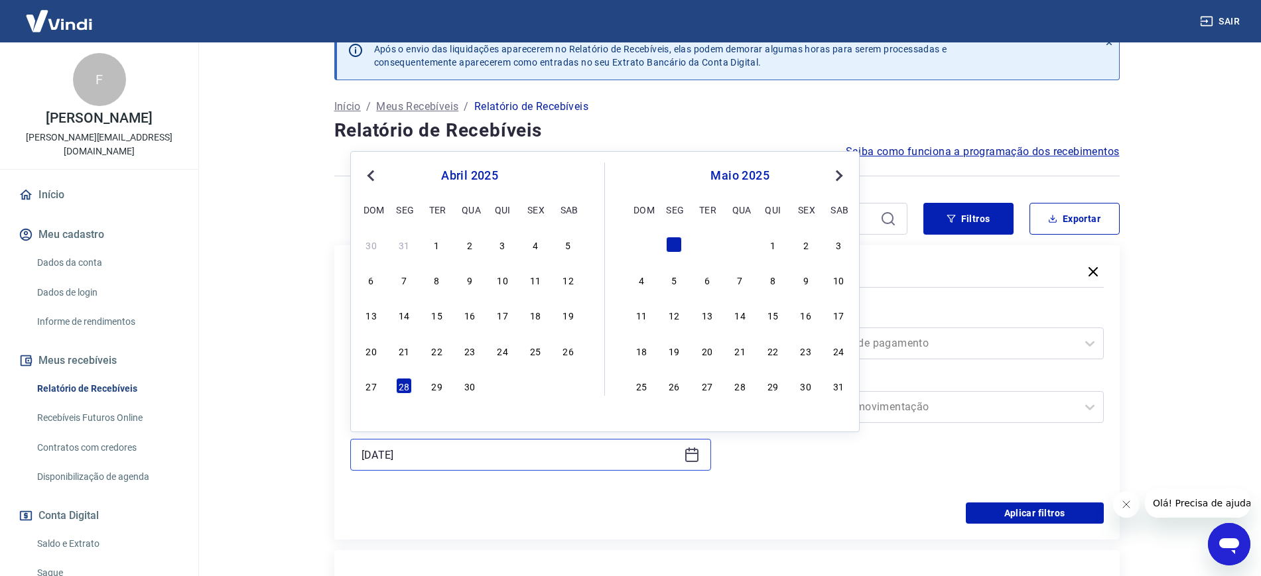
drag, startPoint x: 394, startPoint y: 458, endPoint x: 304, endPoint y: 467, distance: 90.6
click at [304, 467] on div "Após o envio das liquidações aparecerem no Relatório de Recebíveis, elas podem …" at bounding box center [727, 474] width 849 height 918
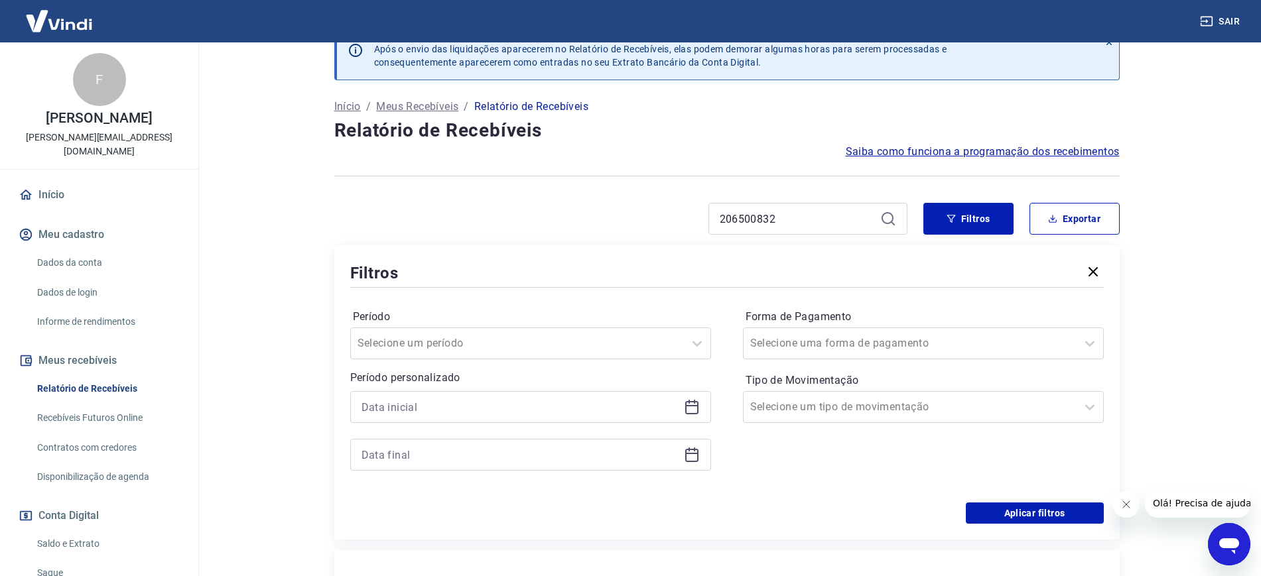
click at [318, 432] on div "Após o envio das liquidações aparecerem no Relatório de Recebíveis, elas podem …" at bounding box center [726, 474] width 817 height 918
click at [1067, 513] on button "Aplicar filtros" at bounding box center [1035, 513] width 138 height 21
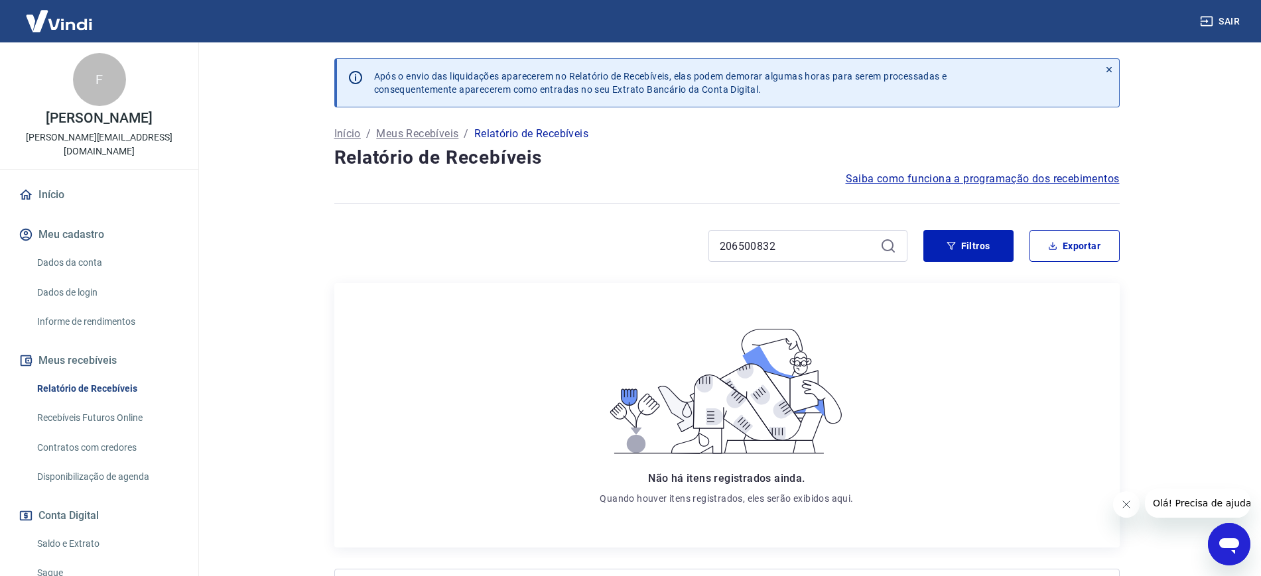
click at [884, 248] on icon at bounding box center [888, 245] width 12 height 12
click at [824, 239] on input "206500832" at bounding box center [797, 246] width 155 height 20
drag, startPoint x: 722, startPoint y: 226, endPoint x: 612, endPoint y: 224, distance: 110.1
click at [612, 224] on div "Após o envio das liquidações aparecerem no Relatório de Recebíveis, elas podem …" at bounding box center [726, 354] width 817 height 624
type input "17458483371"
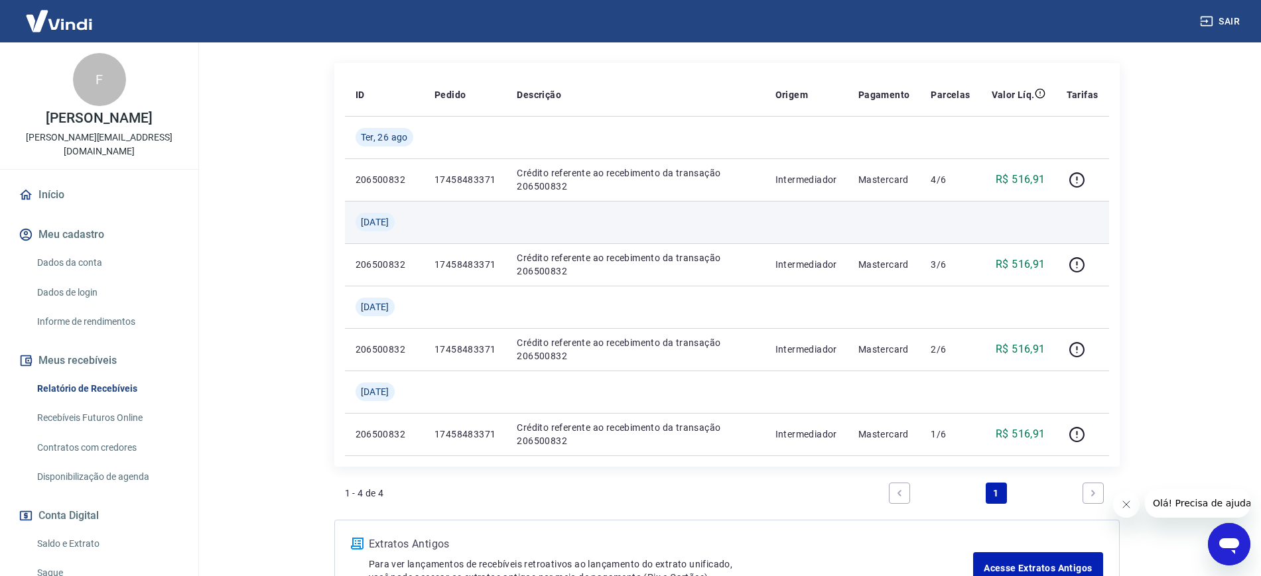
scroll to position [249, 0]
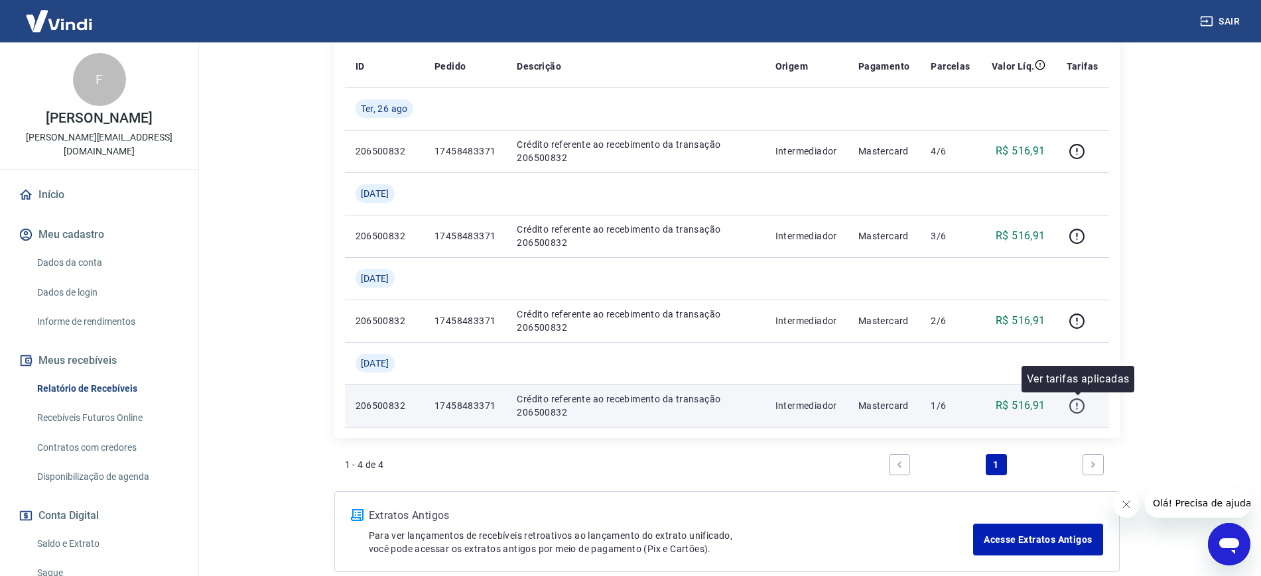
click at [1073, 401] on icon "button" at bounding box center [1076, 406] width 15 height 15
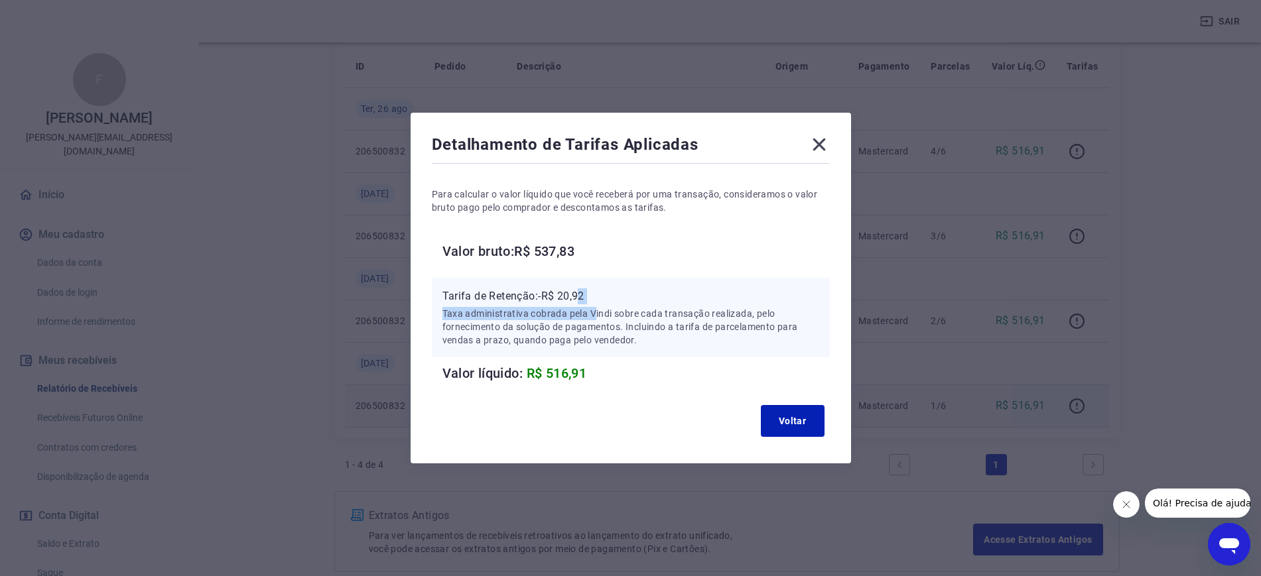
drag, startPoint x: 598, startPoint y: 304, endPoint x: 585, endPoint y: 303, distance: 12.6
click at [585, 303] on div "Tarifa de Retenção: -R$ 20,92 Taxa administrativa cobrada pela Vindi sobre cada…" at bounding box center [630, 318] width 377 height 58
click at [595, 299] on p "Tarifa de Retenção: -R$ 20,92" at bounding box center [630, 297] width 377 height 16
drag, startPoint x: 602, startPoint y: 296, endPoint x: 567, endPoint y: 299, distance: 35.3
click at [567, 299] on p "Tarifa de Retenção: -R$ 20,92" at bounding box center [630, 297] width 377 height 16
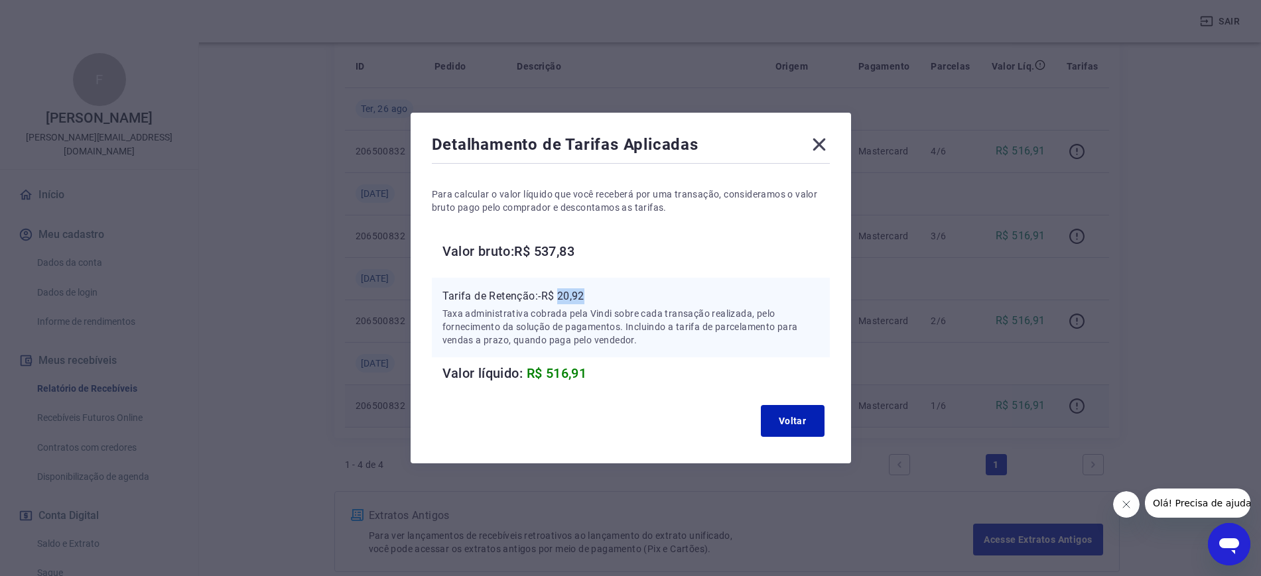
copy p "20,92"
click at [821, 143] on icon at bounding box center [819, 144] width 21 height 21
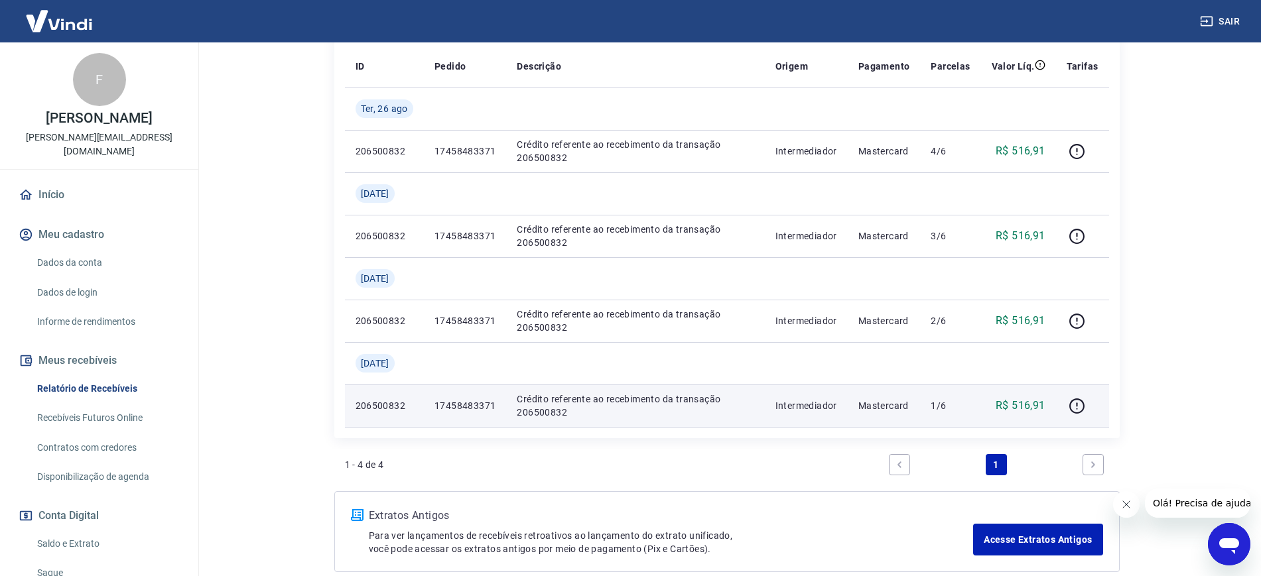
scroll to position [0, 0]
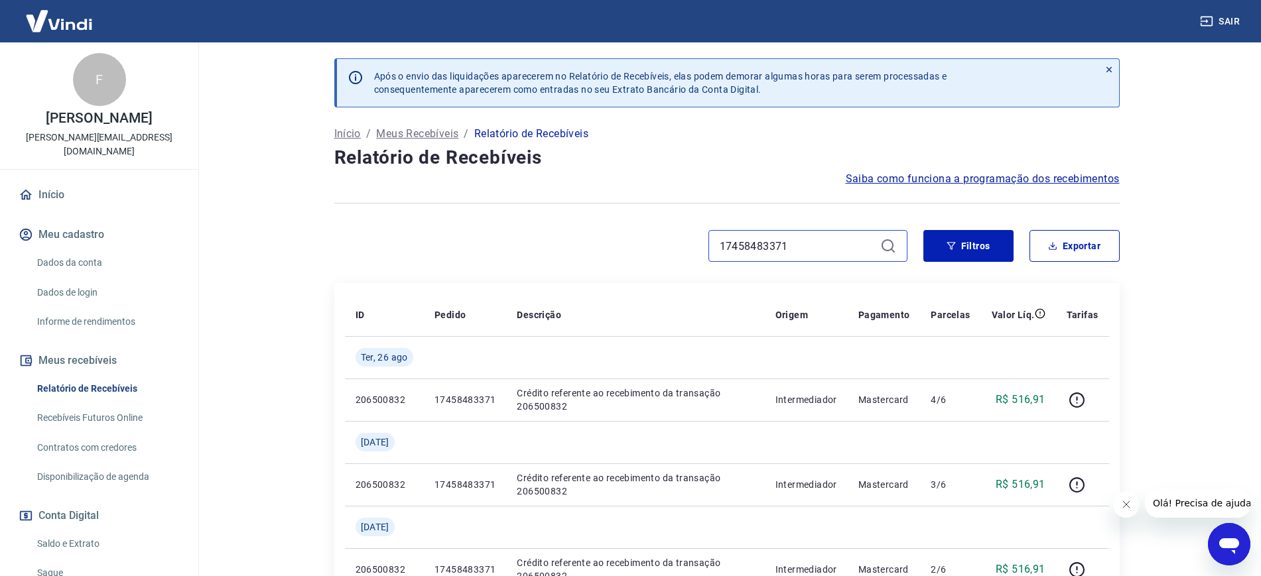
drag, startPoint x: 799, startPoint y: 243, endPoint x: 718, endPoint y: 230, distance: 81.9
click at [720, 230] on div "17458483371" at bounding box center [807, 246] width 199 height 32
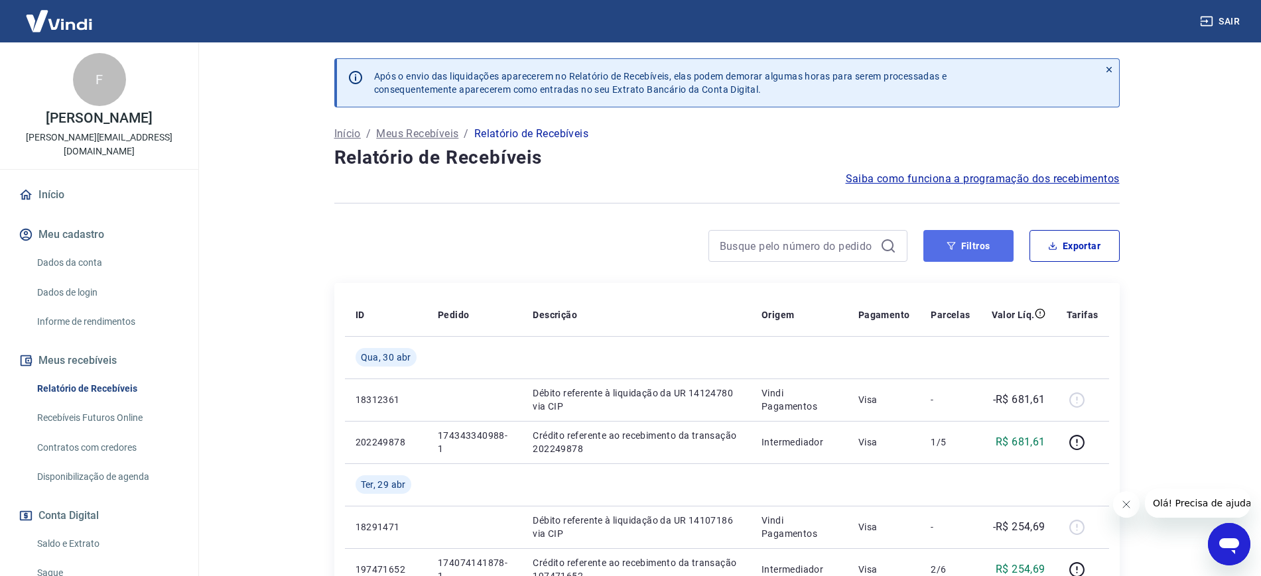
click at [954, 249] on icon "button" at bounding box center [951, 245] width 9 height 9
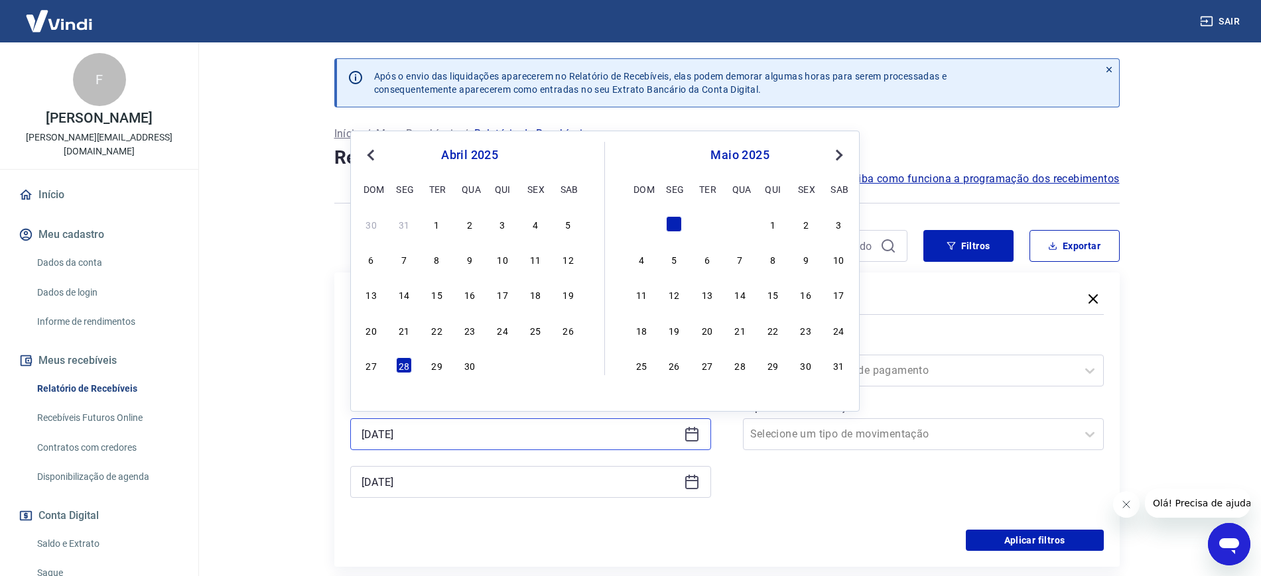
drag, startPoint x: 435, startPoint y: 431, endPoint x: 153, endPoint y: 429, distance: 281.9
click at [153, 429] on div "Sair F Fabio Cavalcanti de Sousa fabio@eracks.com.br Início Meu cadastro Dados …" at bounding box center [630, 288] width 1261 height 576
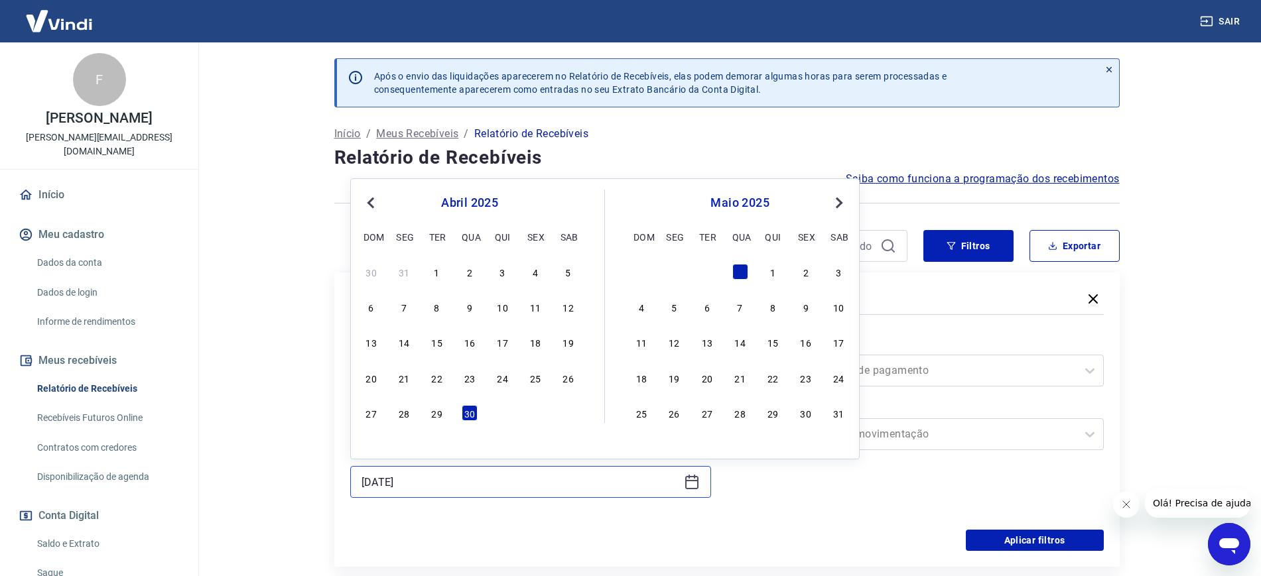
drag, startPoint x: 442, startPoint y: 478, endPoint x: 274, endPoint y: 461, distance: 168.7
click at [275, 461] on main "Após o envio das liquidações aparecerem no Relatório de Recebíveis, elas podem …" at bounding box center [726, 309] width 1069 height 534
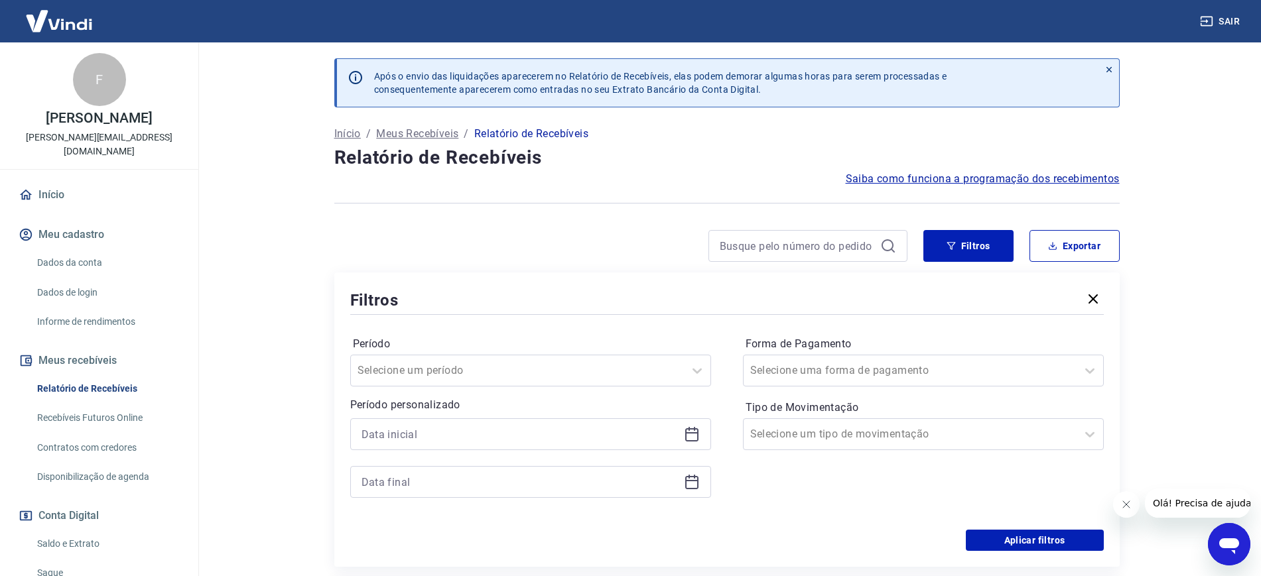
click at [230, 354] on main "Após o envio das liquidações aparecerem no Relatório de Recebíveis, elas podem …" at bounding box center [726, 309] width 1069 height 534
click at [961, 243] on button "Filtros" at bounding box center [968, 246] width 90 height 32
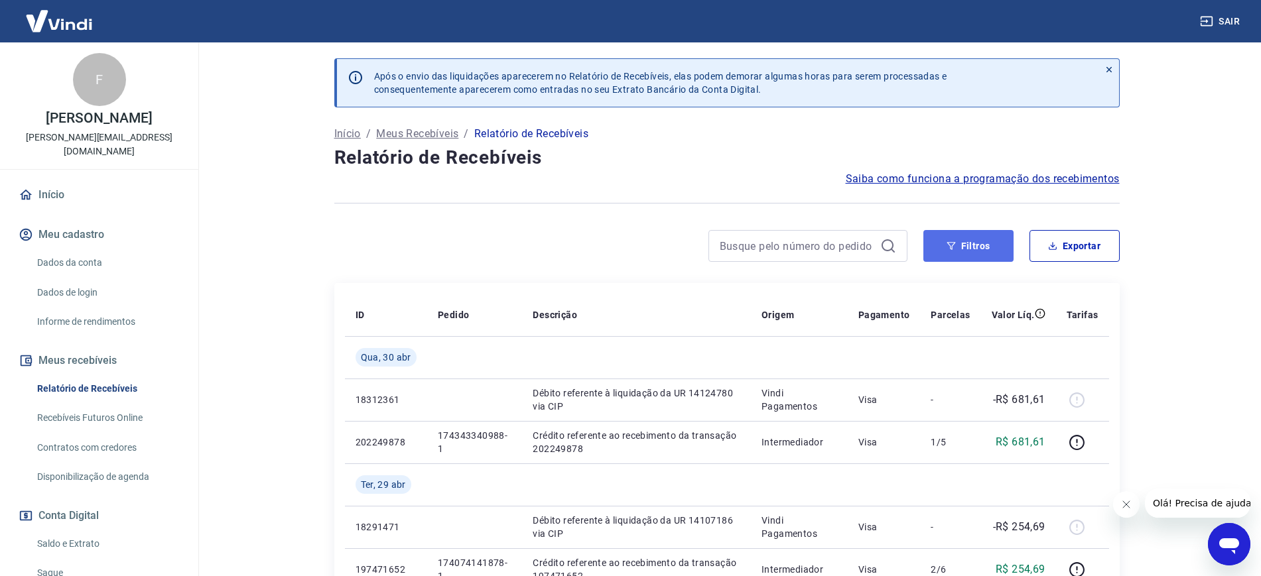
click at [952, 238] on button "Filtros" at bounding box center [968, 246] width 90 height 32
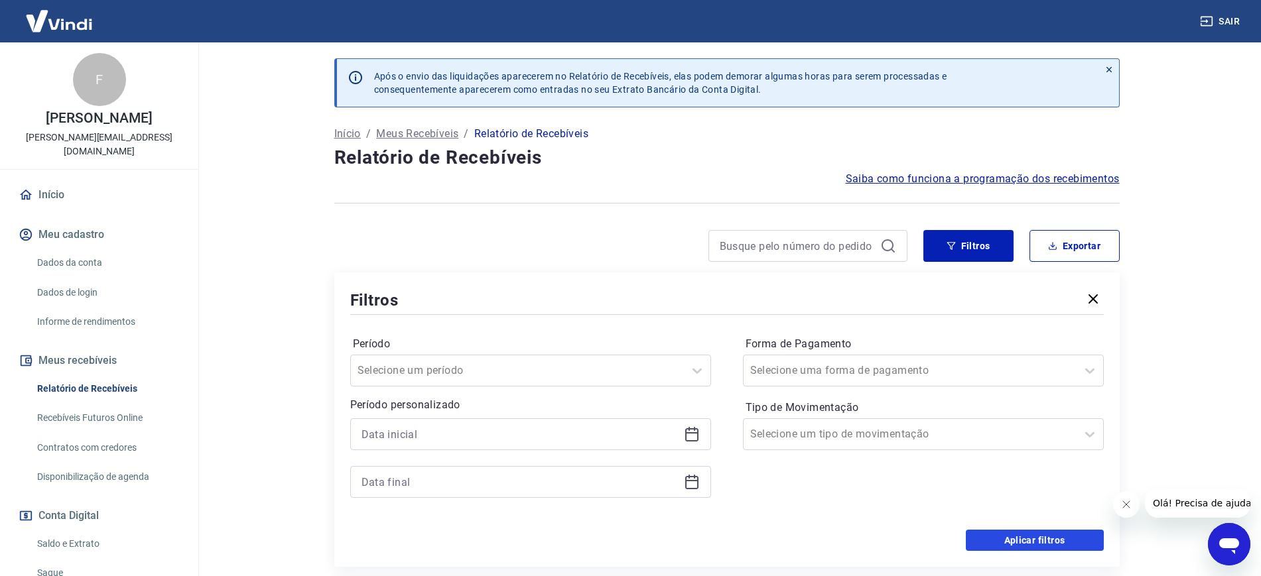
drag, startPoint x: 1026, startPoint y: 537, endPoint x: 493, endPoint y: 271, distance: 596.3
click at [1026, 537] on button "Aplicar filtros" at bounding box center [1035, 540] width 138 height 21
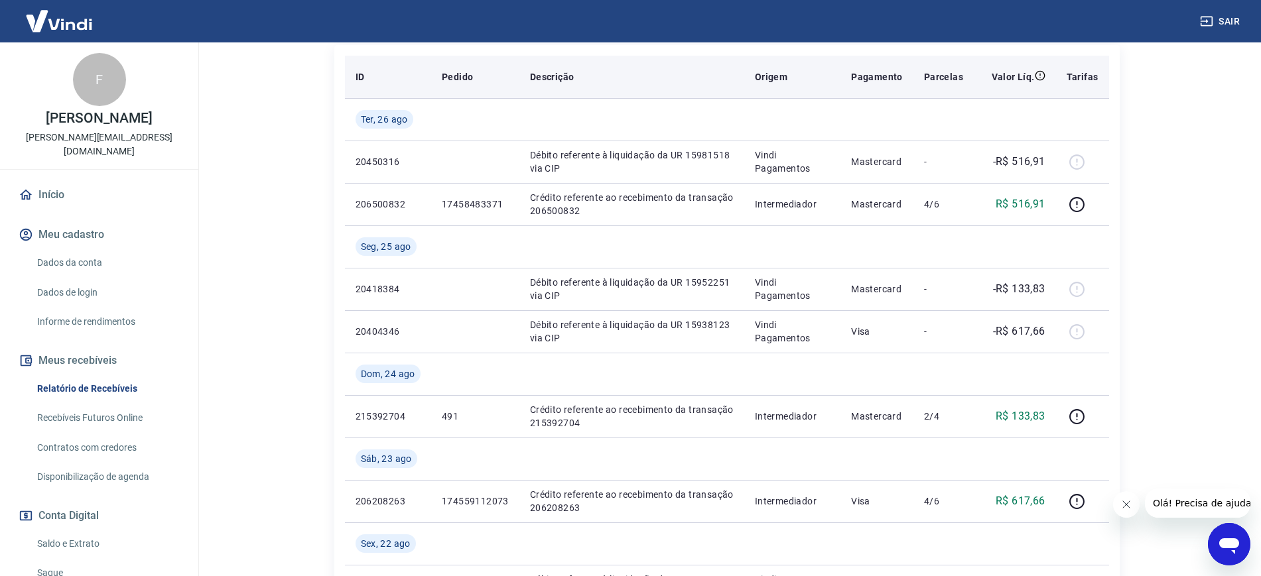
scroll to position [249, 0]
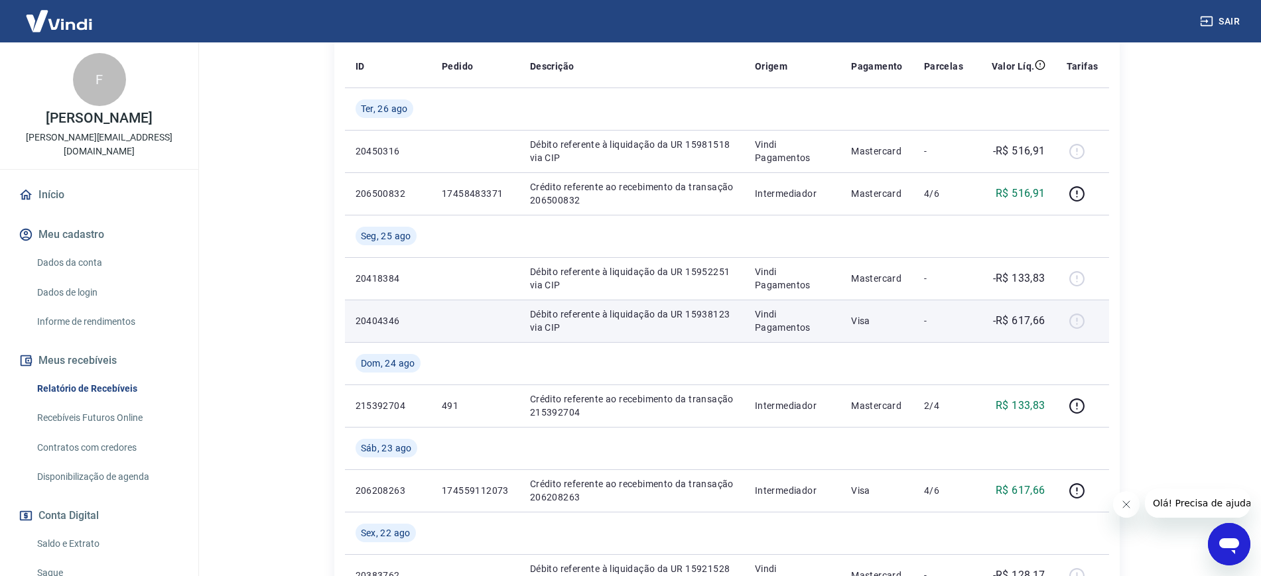
drag, startPoint x: 1078, startPoint y: 306, endPoint x: 1081, endPoint y: 318, distance: 13.0
click at [1081, 316] on td at bounding box center [1082, 321] width 53 height 42
click at [1081, 320] on div at bounding box center [1083, 320] width 32 height 21
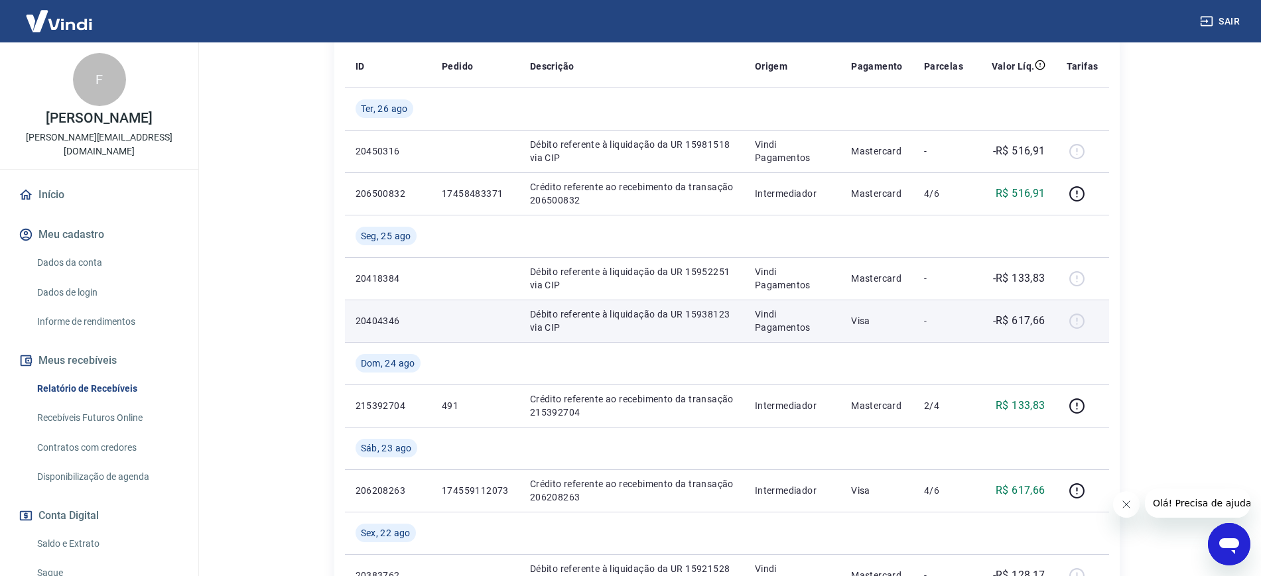
click at [438, 328] on td at bounding box center [475, 321] width 88 height 42
click at [438, 326] on td at bounding box center [475, 321] width 88 height 42
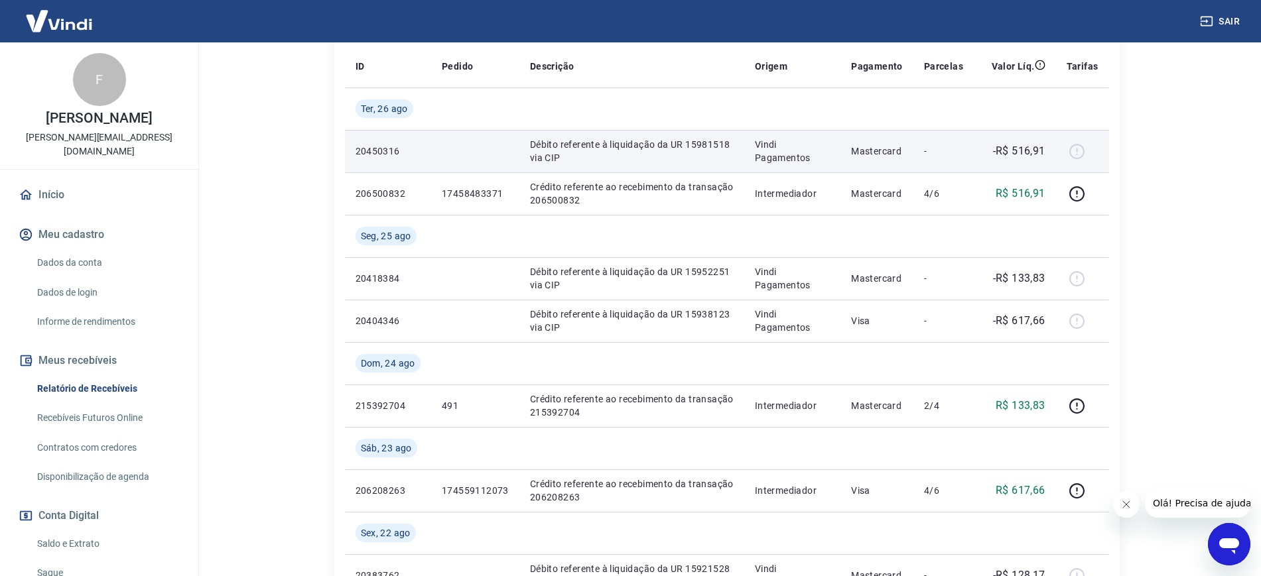
click at [1077, 147] on div at bounding box center [1083, 151] width 32 height 21
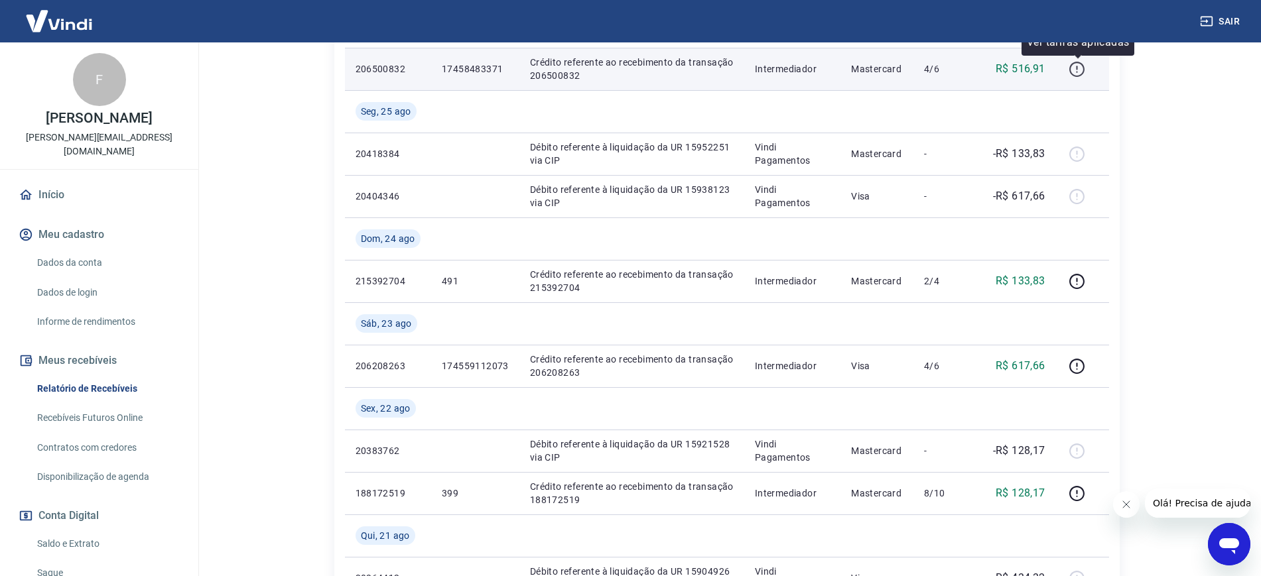
scroll to position [415, 0]
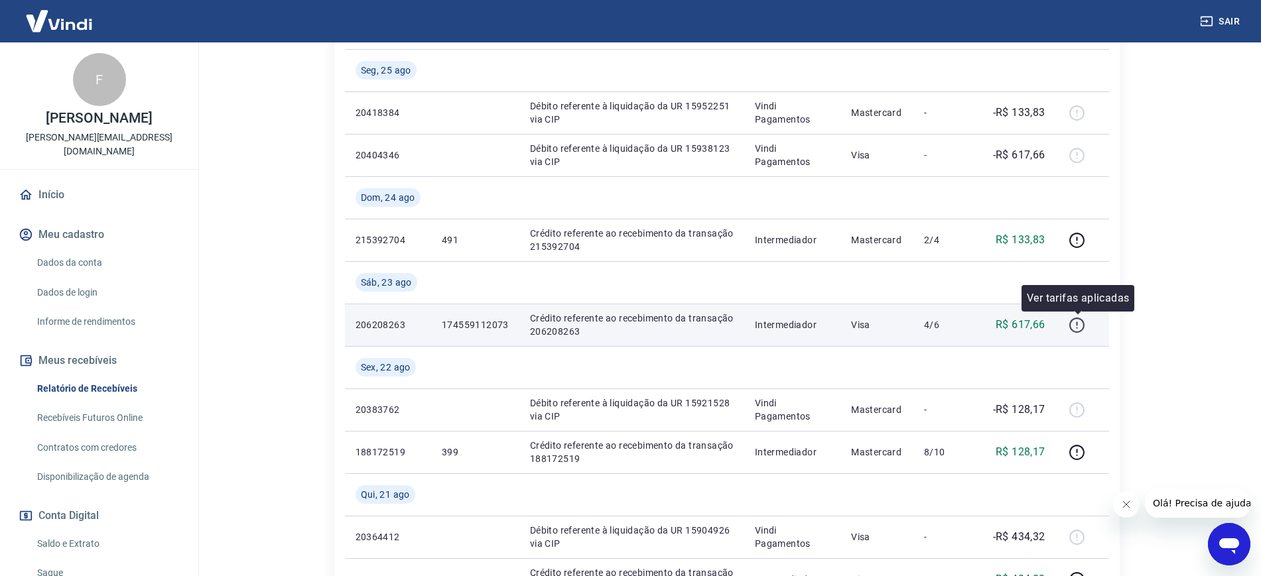
click at [1083, 325] on icon "button" at bounding box center [1077, 325] width 17 height 17
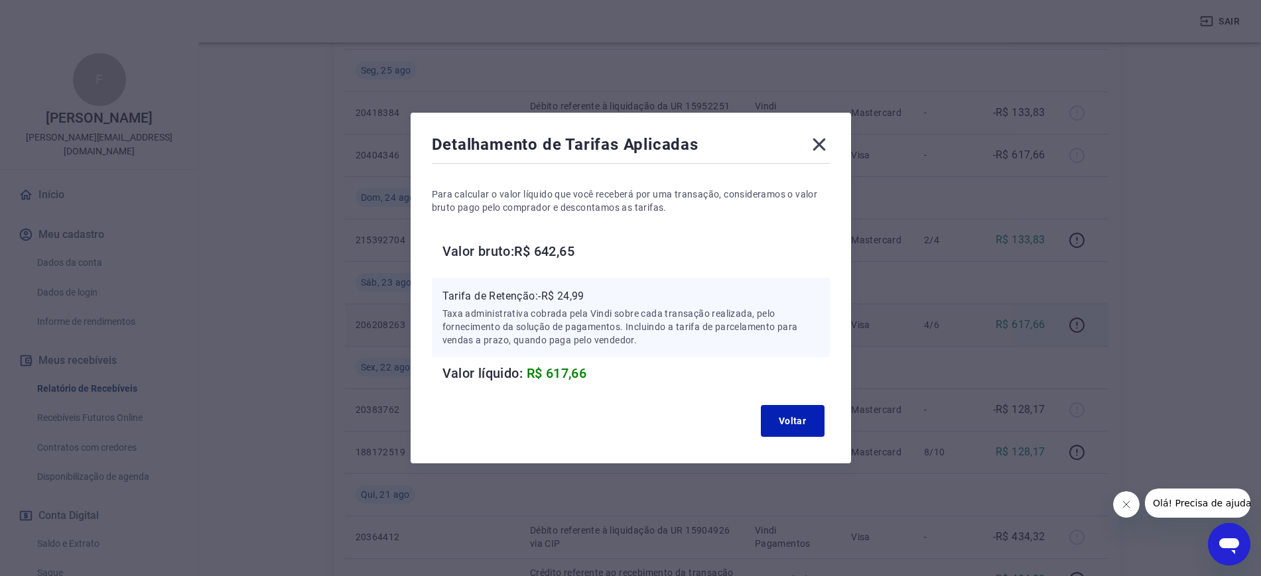
click at [829, 139] on icon at bounding box center [819, 144] width 21 height 21
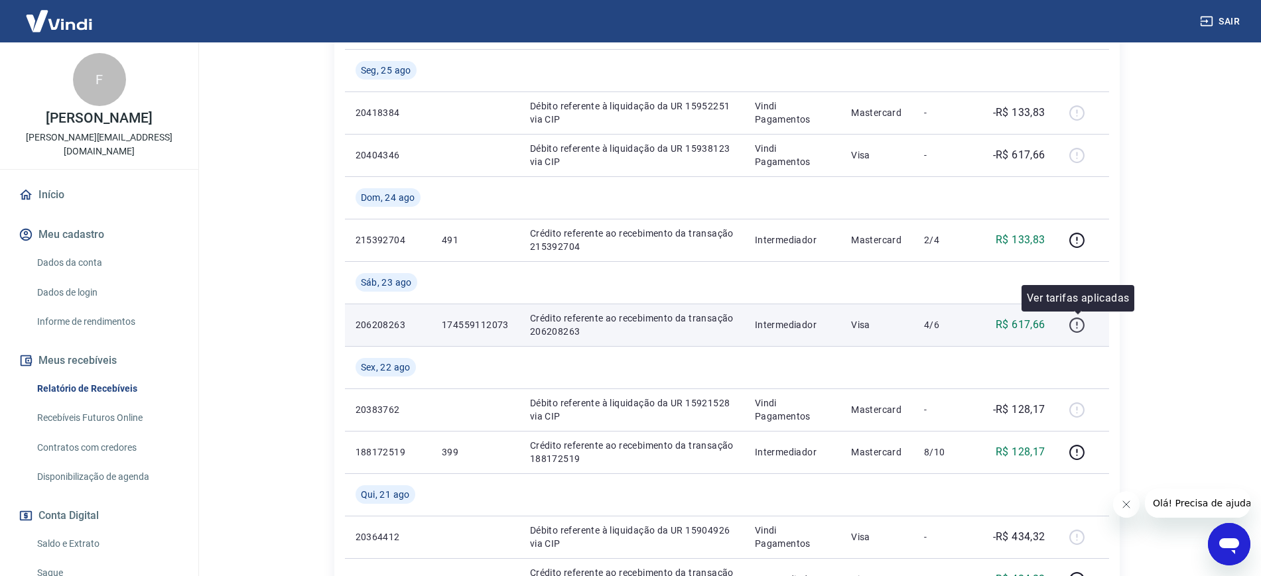
click at [1083, 330] on icon "button" at bounding box center [1077, 325] width 17 height 17
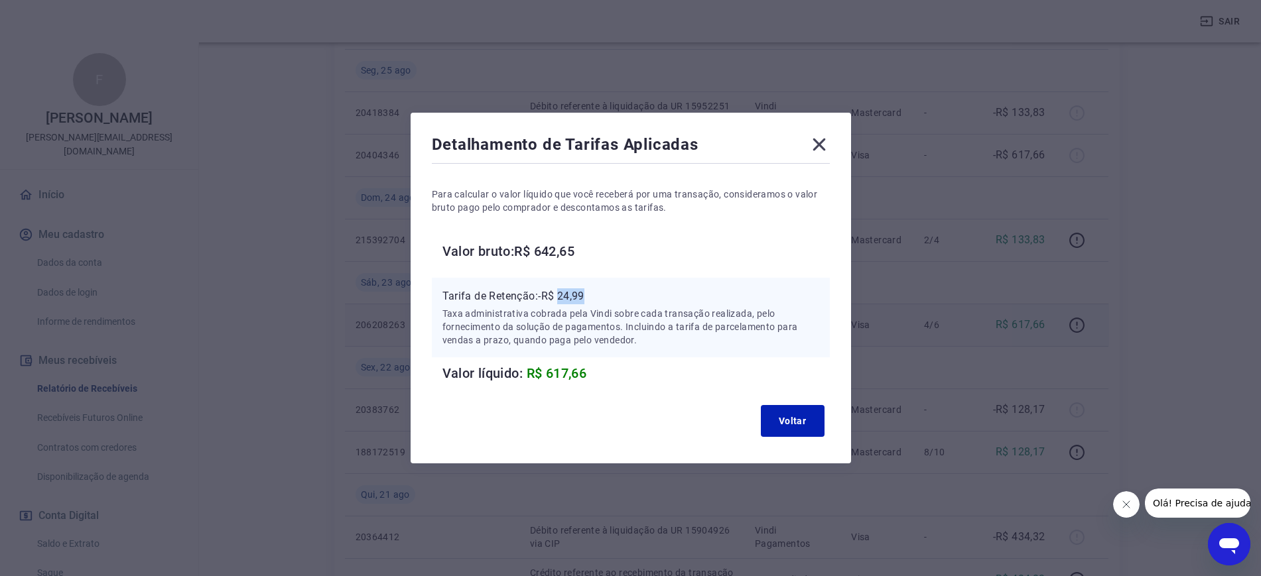
drag, startPoint x: 611, startPoint y: 286, endPoint x: 569, endPoint y: 289, distance: 41.9
click at [569, 289] on div "Tarifa de Retenção: -R$ 24,99 Taxa administrativa cobrada pela Vindi sobre cada…" at bounding box center [631, 318] width 398 height 80
copy p "24,99"
